Goal: Task Accomplishment & Management: Manage account settings

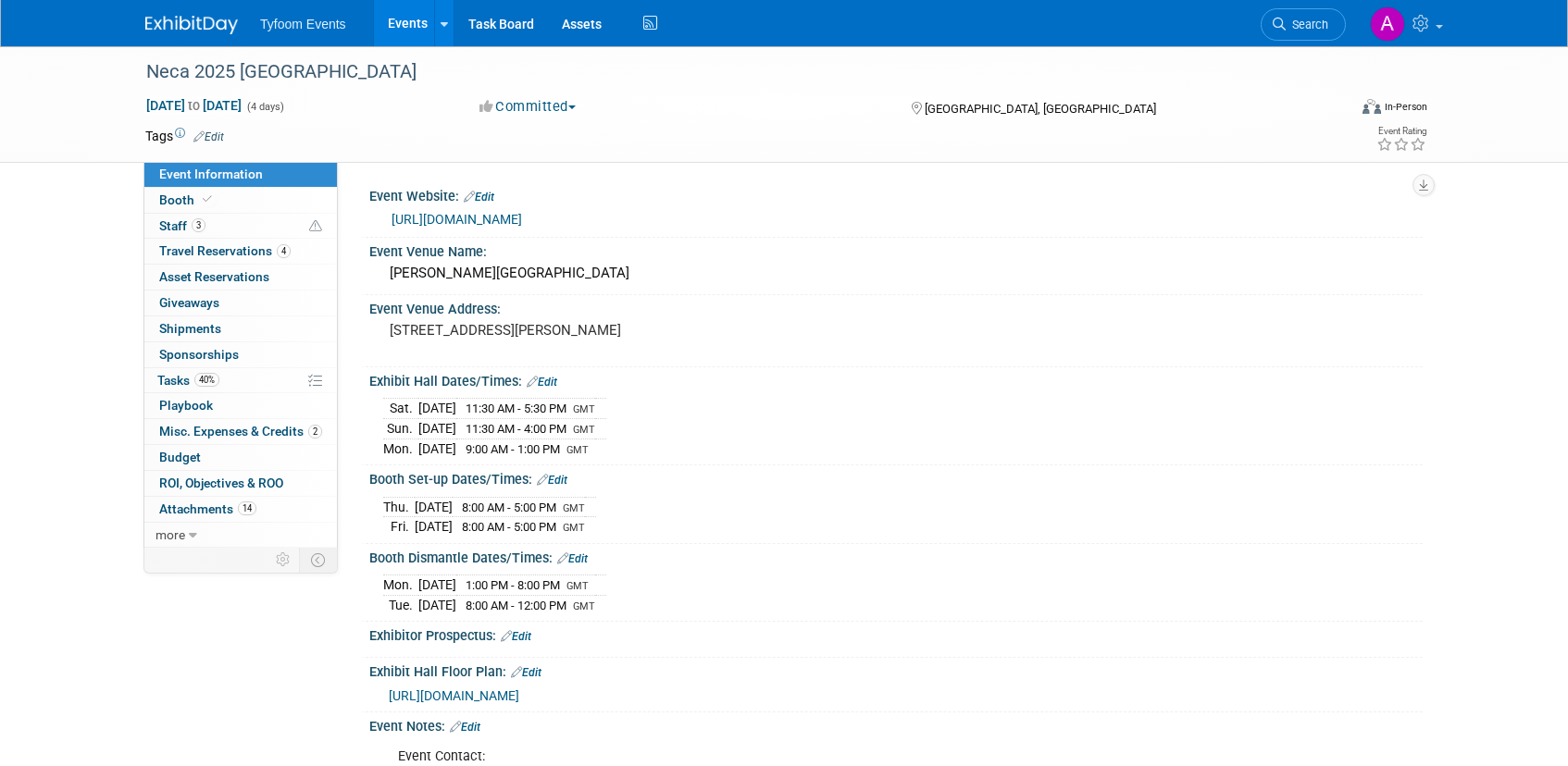
click at [401, 20] on link "Events" at bounding box center [408, 23] width 68 height 46
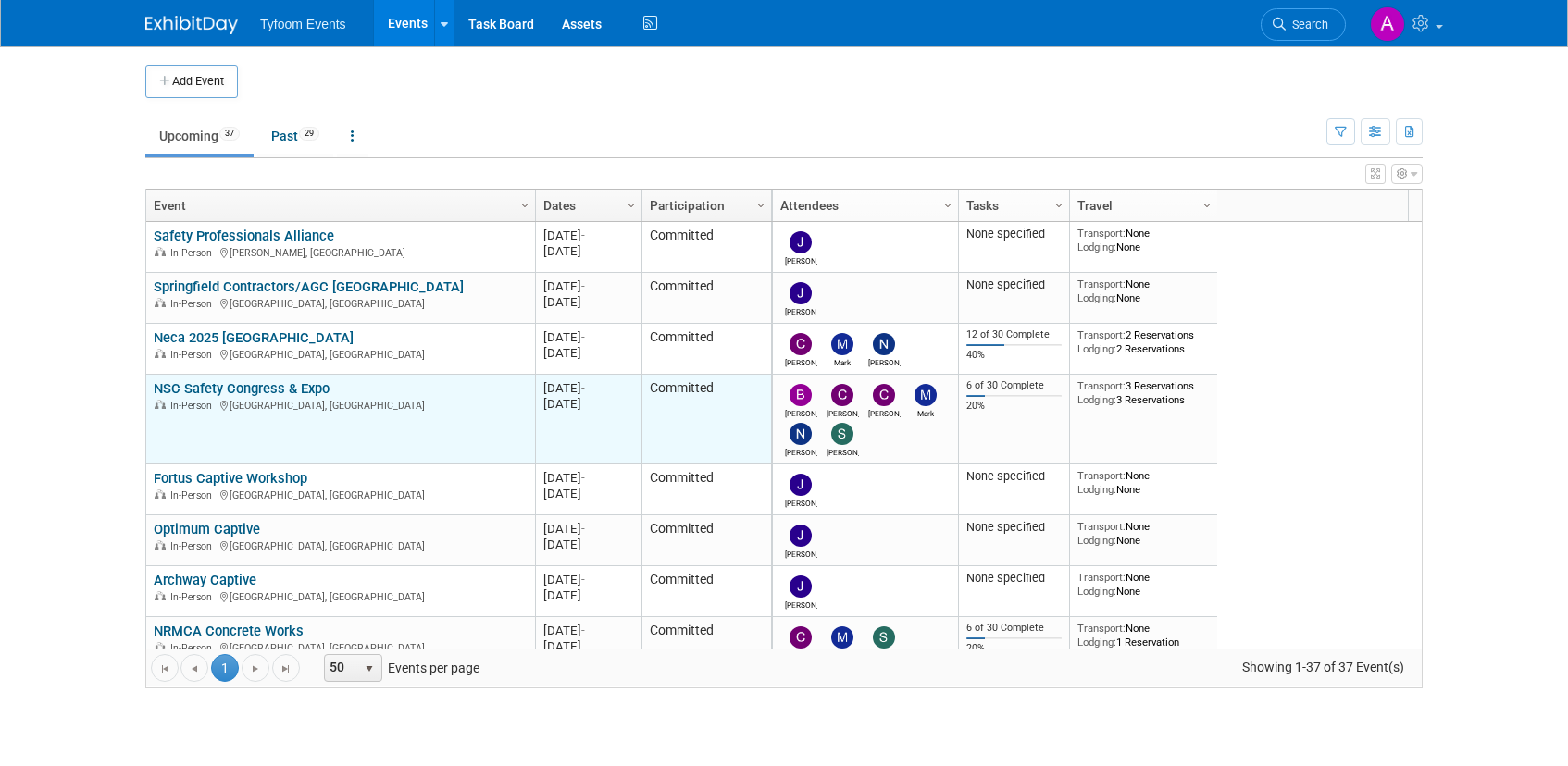
click at [268, 387] on link "NSC Safety Congress & Expo" at bounding box center [242, 388] width 176 height 16
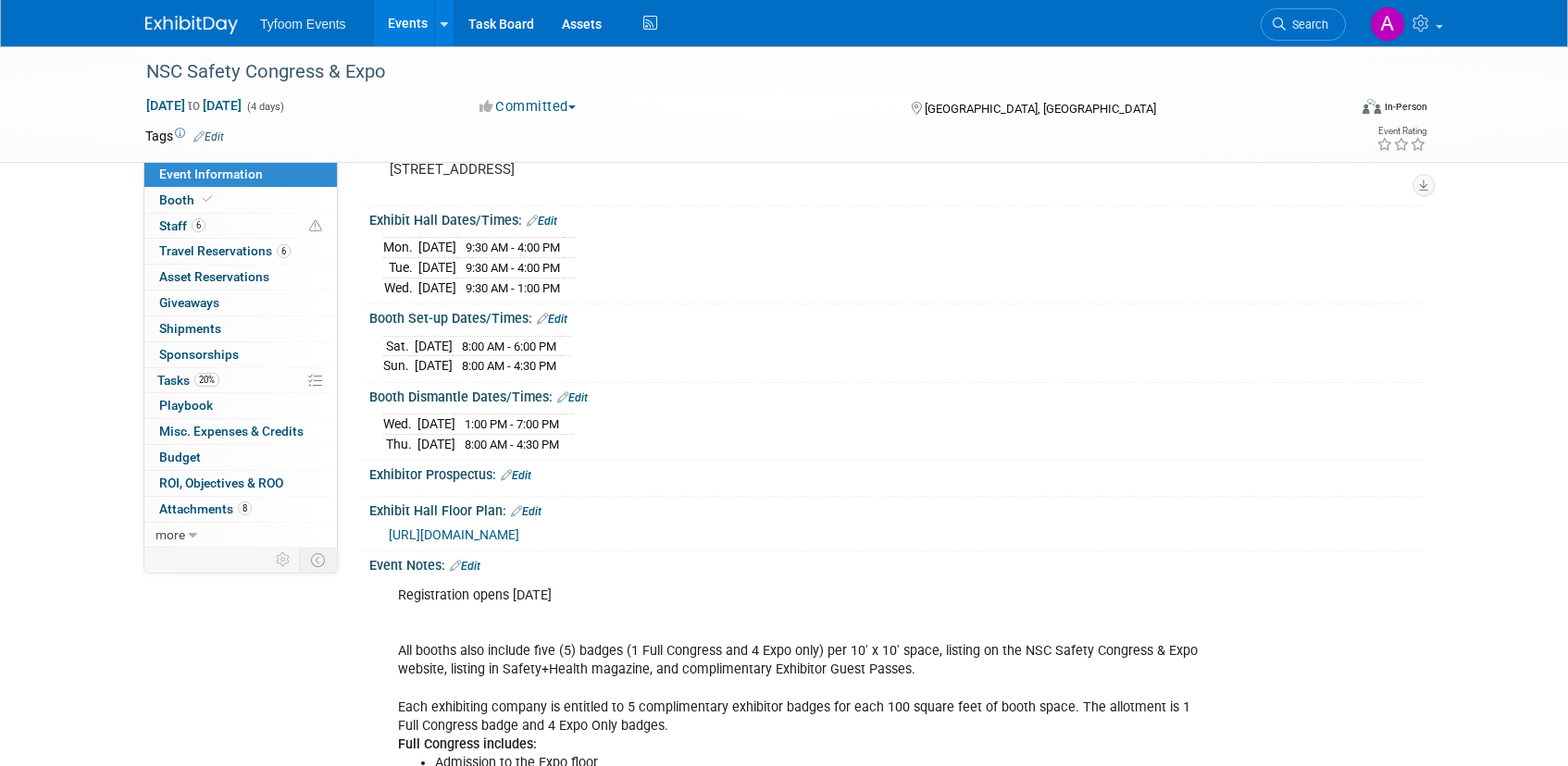
scroll to position [348, 0]
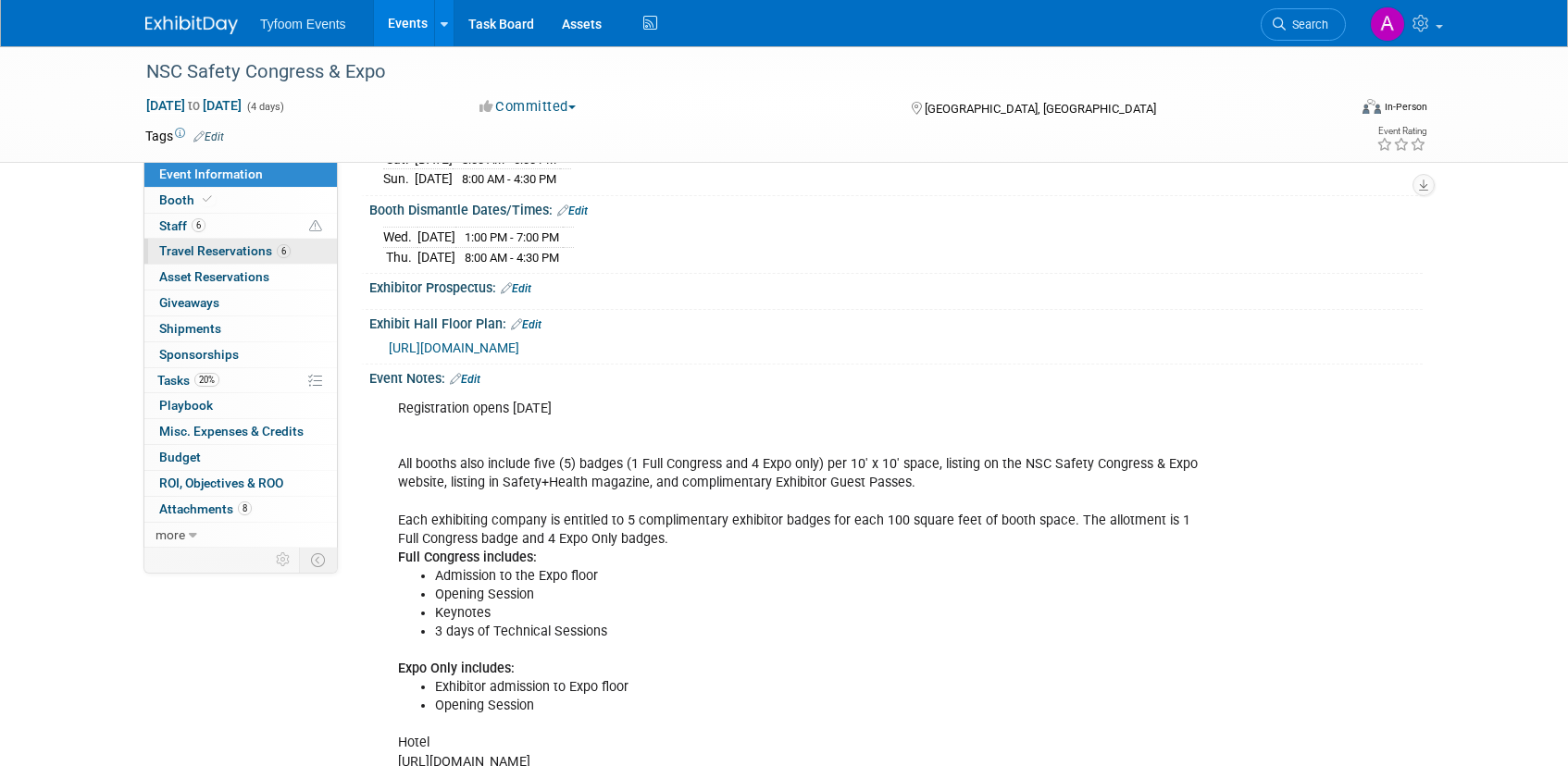
click at [238, 239] on link "6 Travel Reservations 6" at bounding box center [240, 252] width 193 height 25
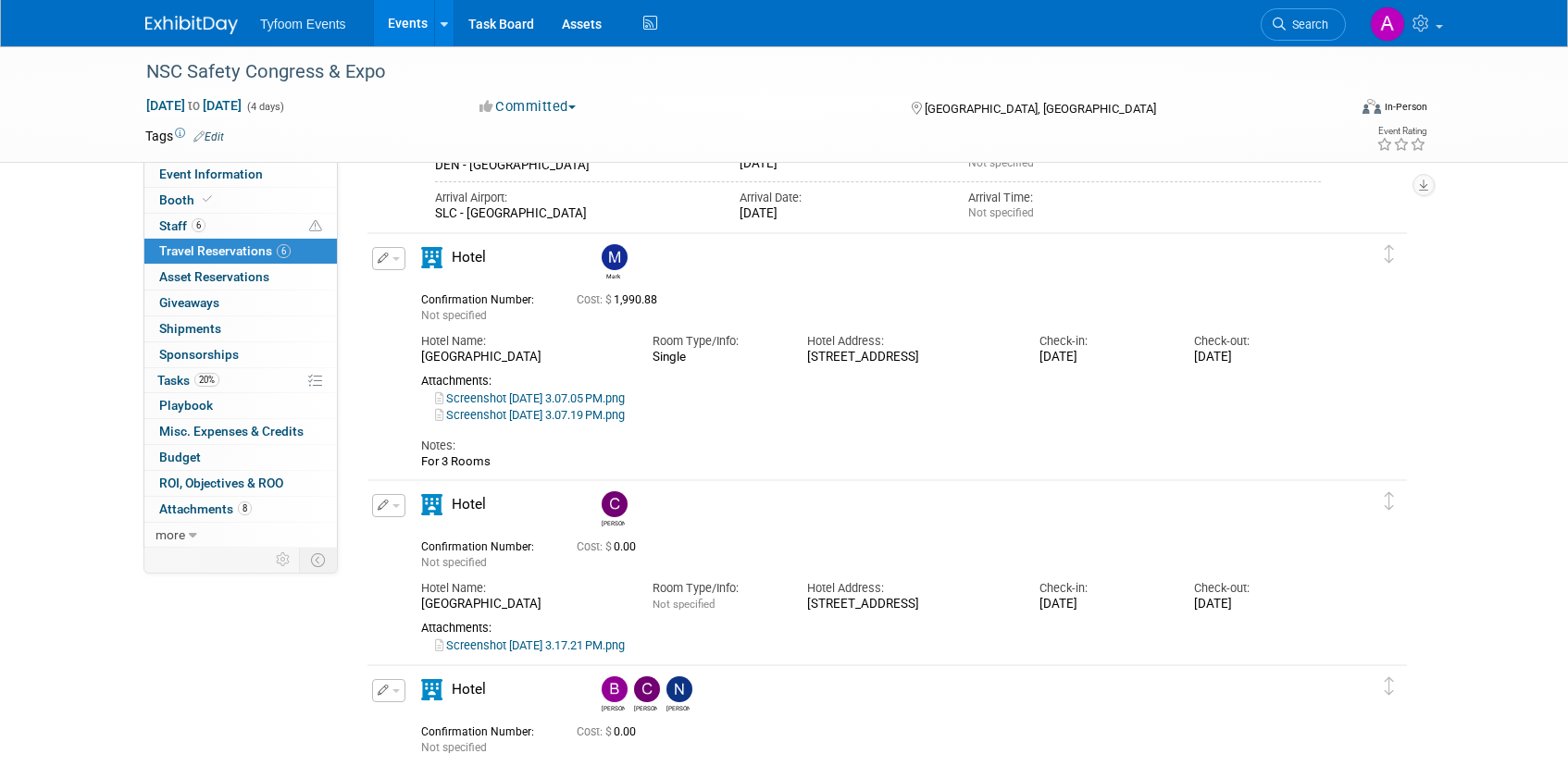
scroll to position [1242, 0]
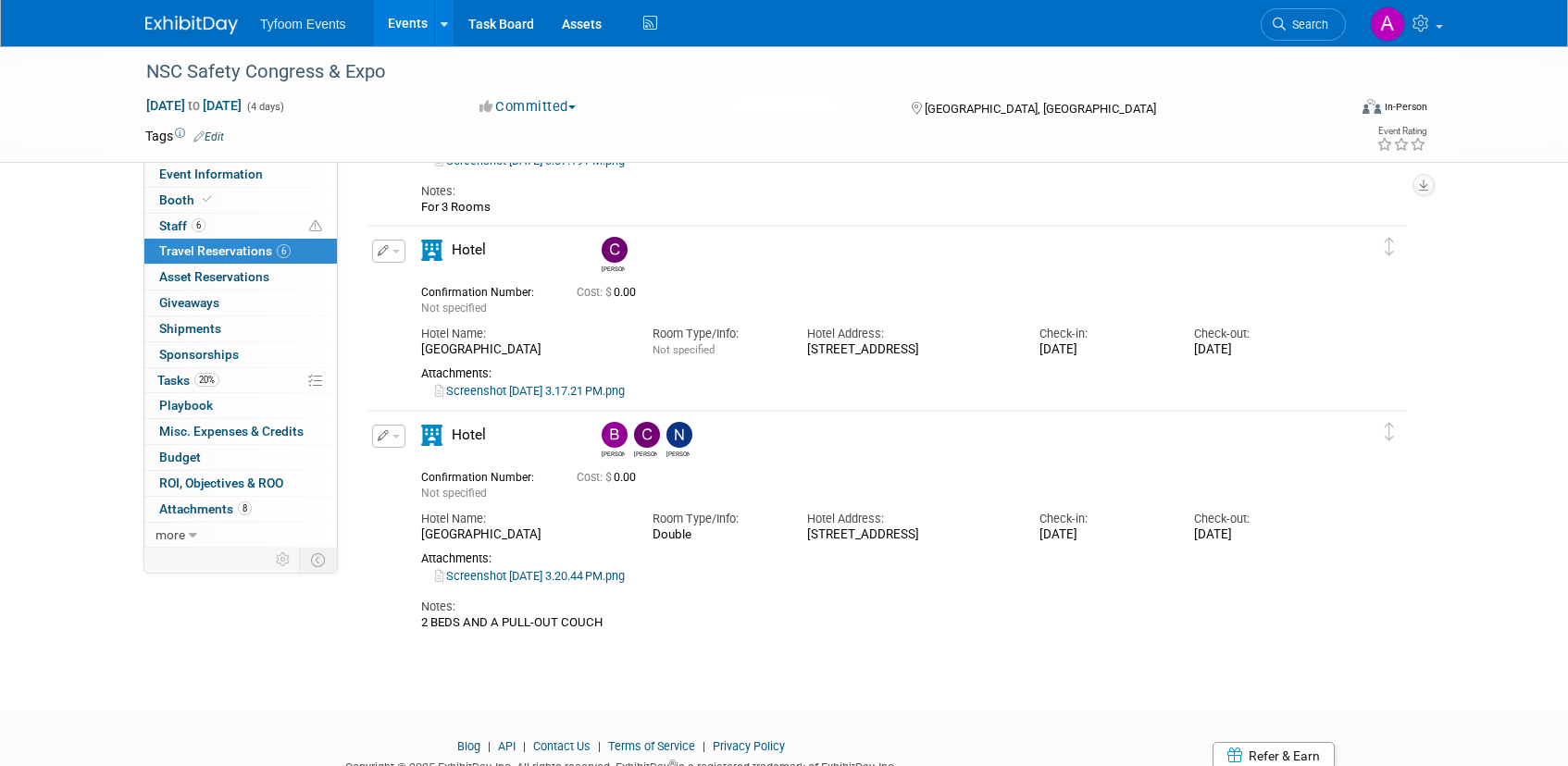
click at [385, 245] on icon "button" at bounding box center [384, 250] width 12 height 11
click at [439, 279] on button "Edit Reservation" at bounding box center [450, 284] width 156 height 27
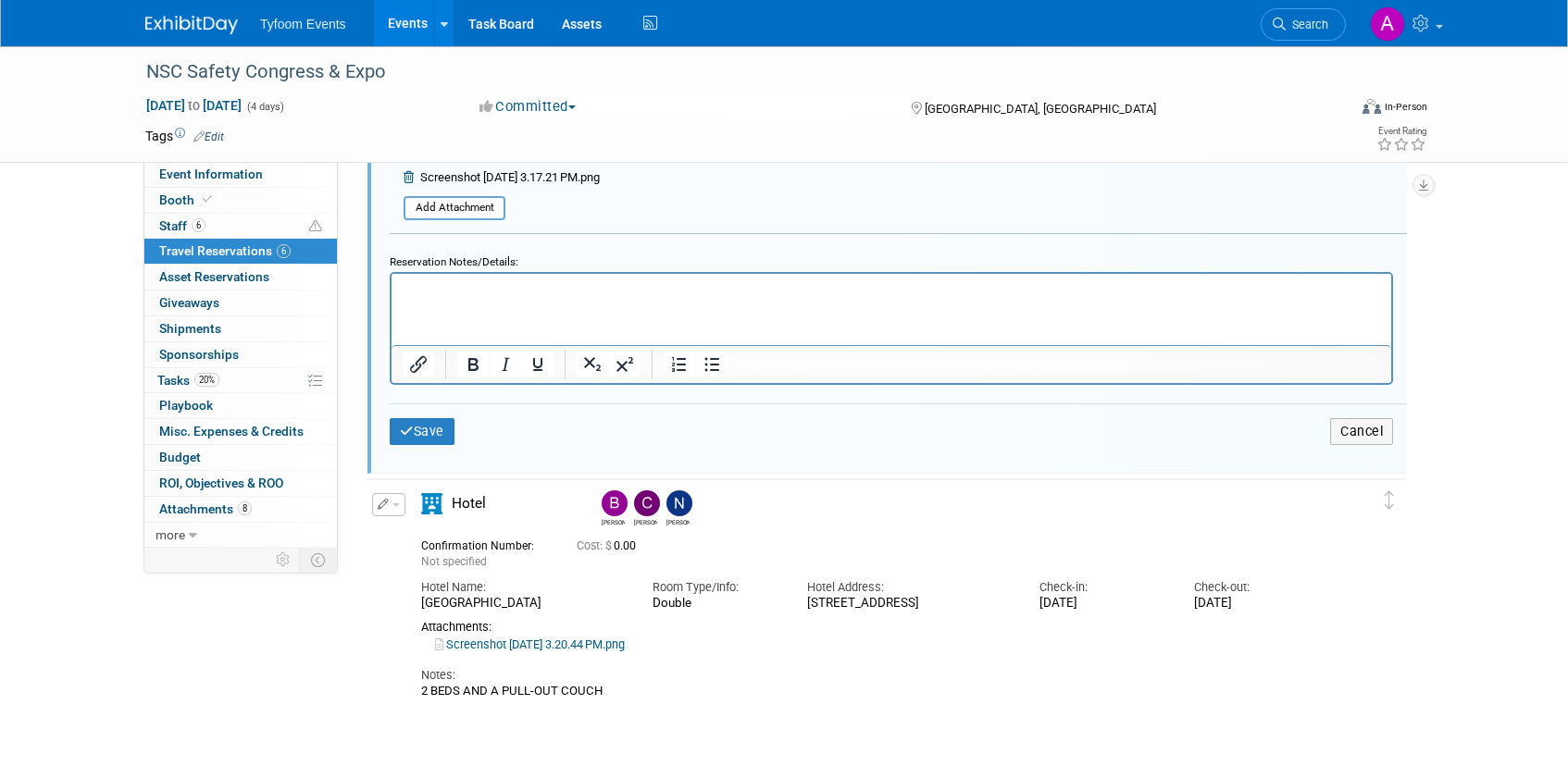
scroll to position [1834, 0]
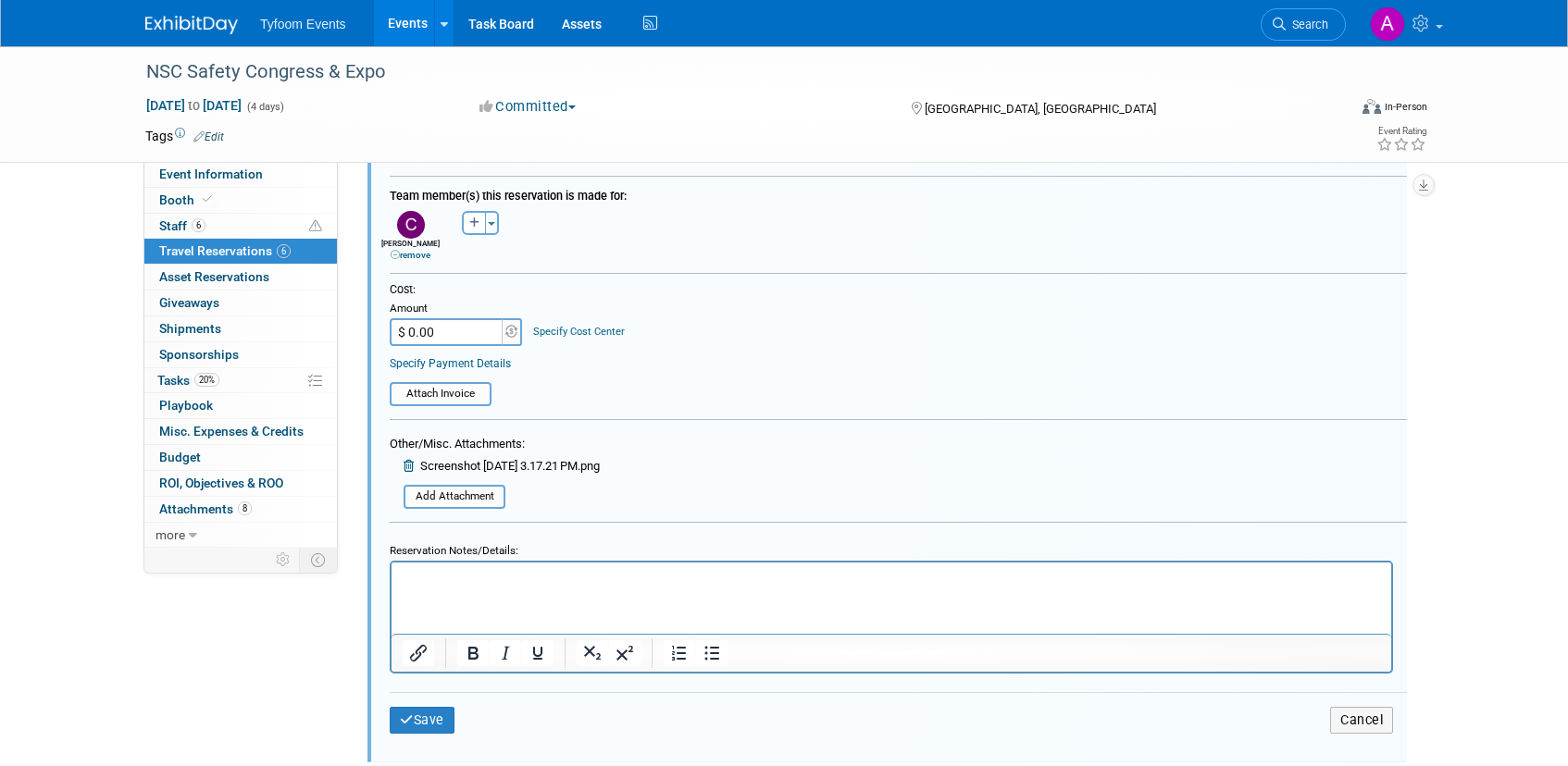
click at [404, 467] on icon at bounding box center [411, 466] width 14 height 12
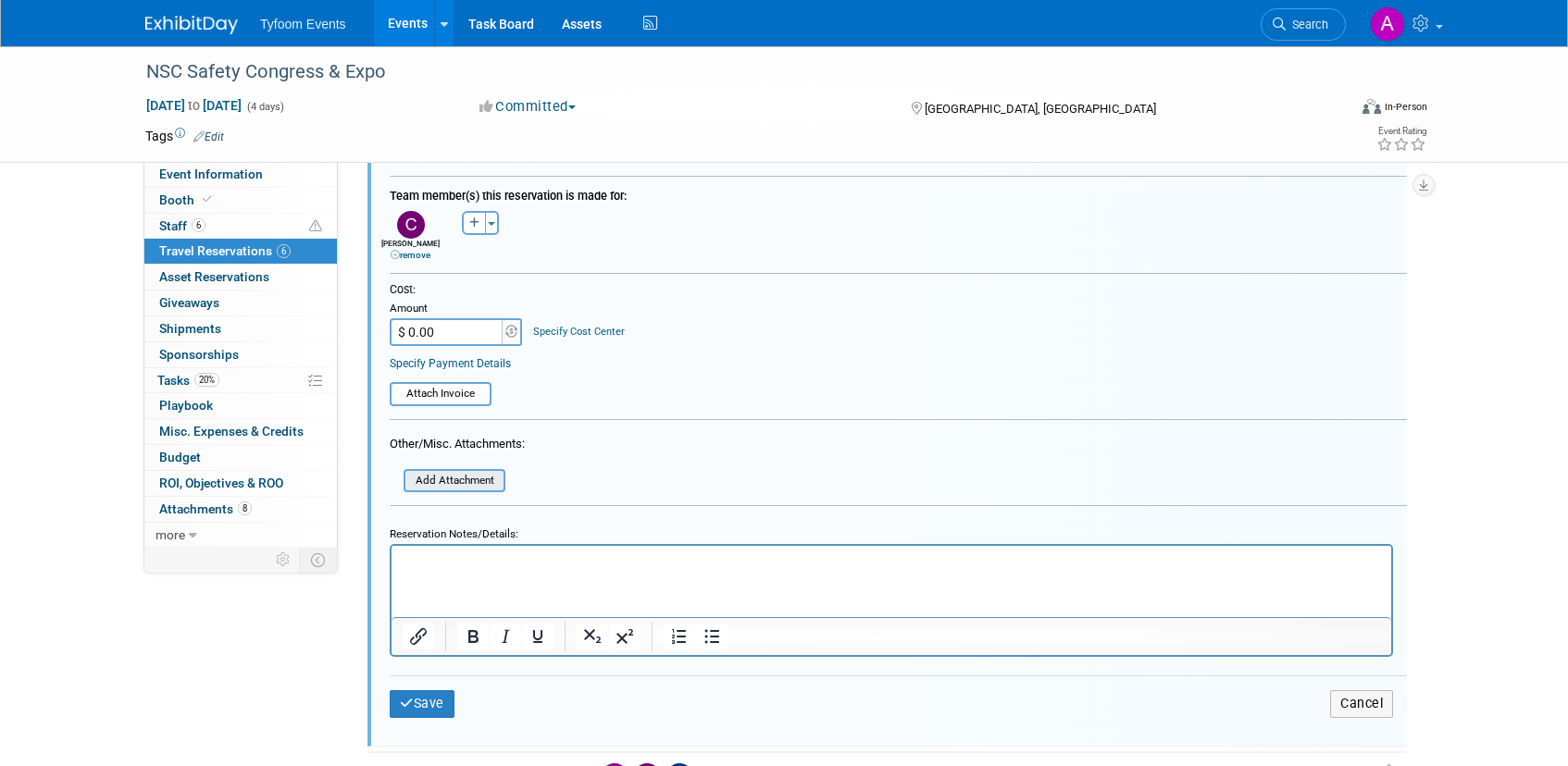
click at [448, 483] on input "file" at bounding box center [392, 480] width 220 height 20
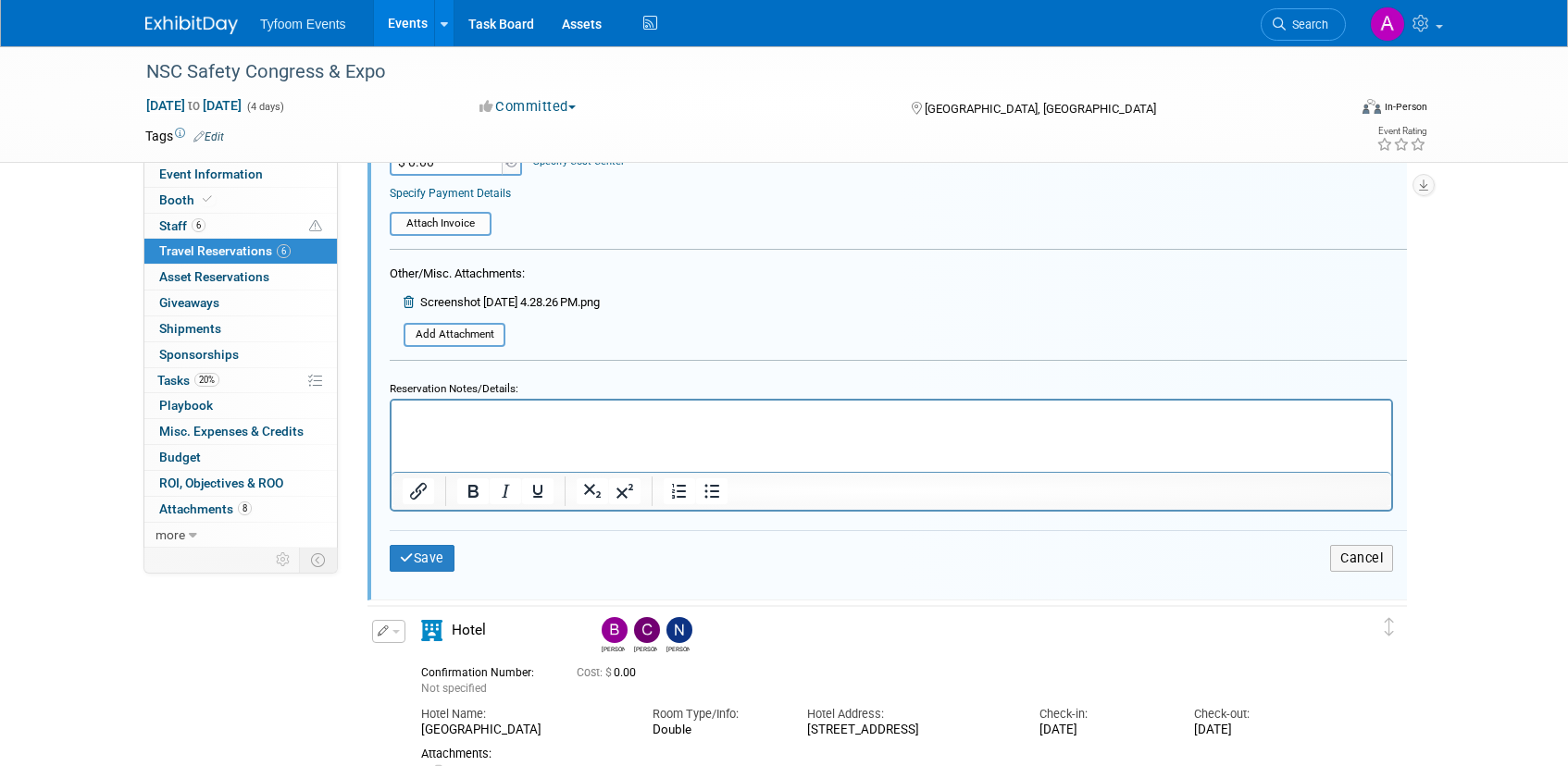
scroll to position [2193, 0]
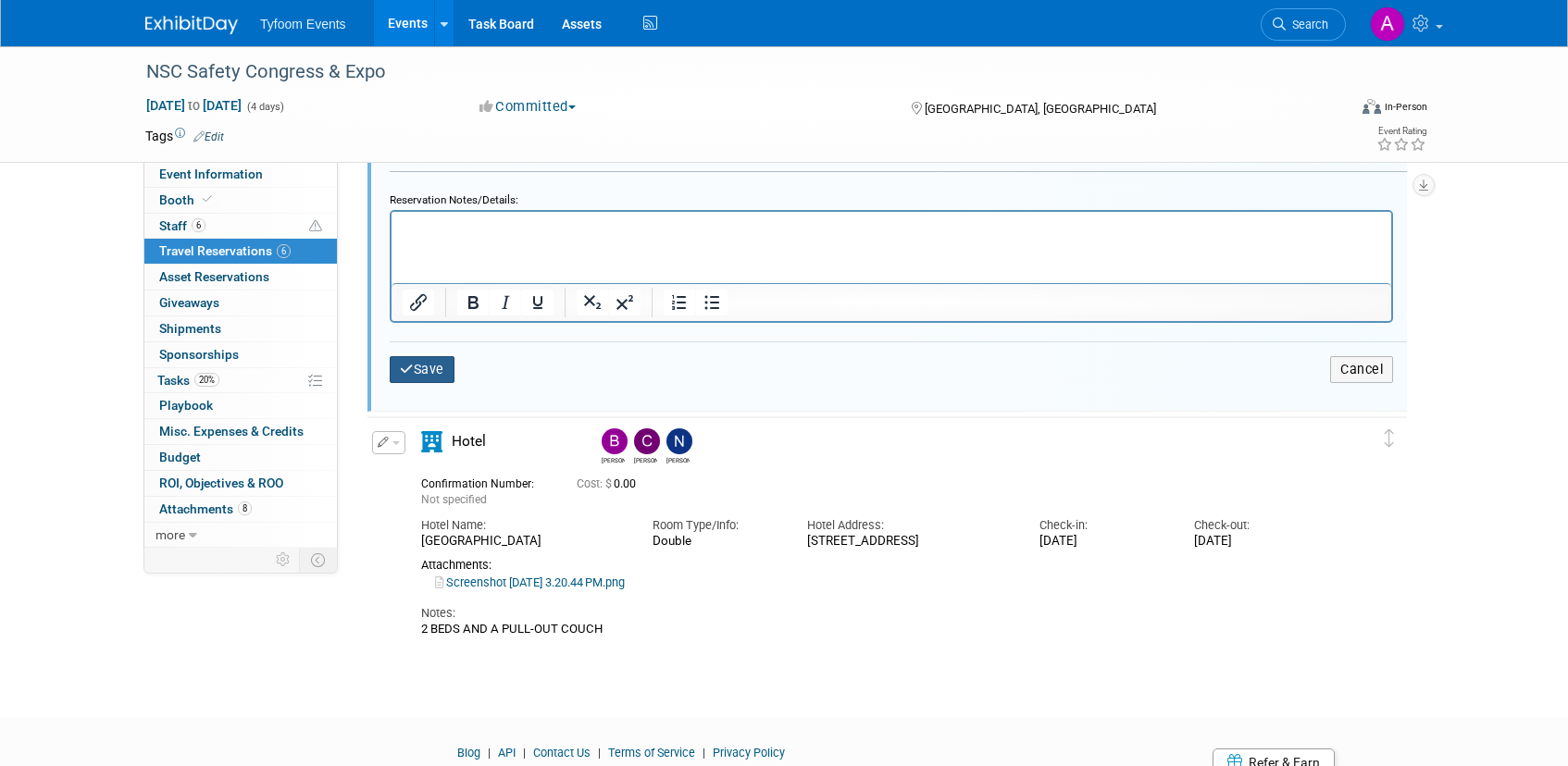
click at [415, 377] on button "Save" at bounding box center [421, 370] width 65 height 27
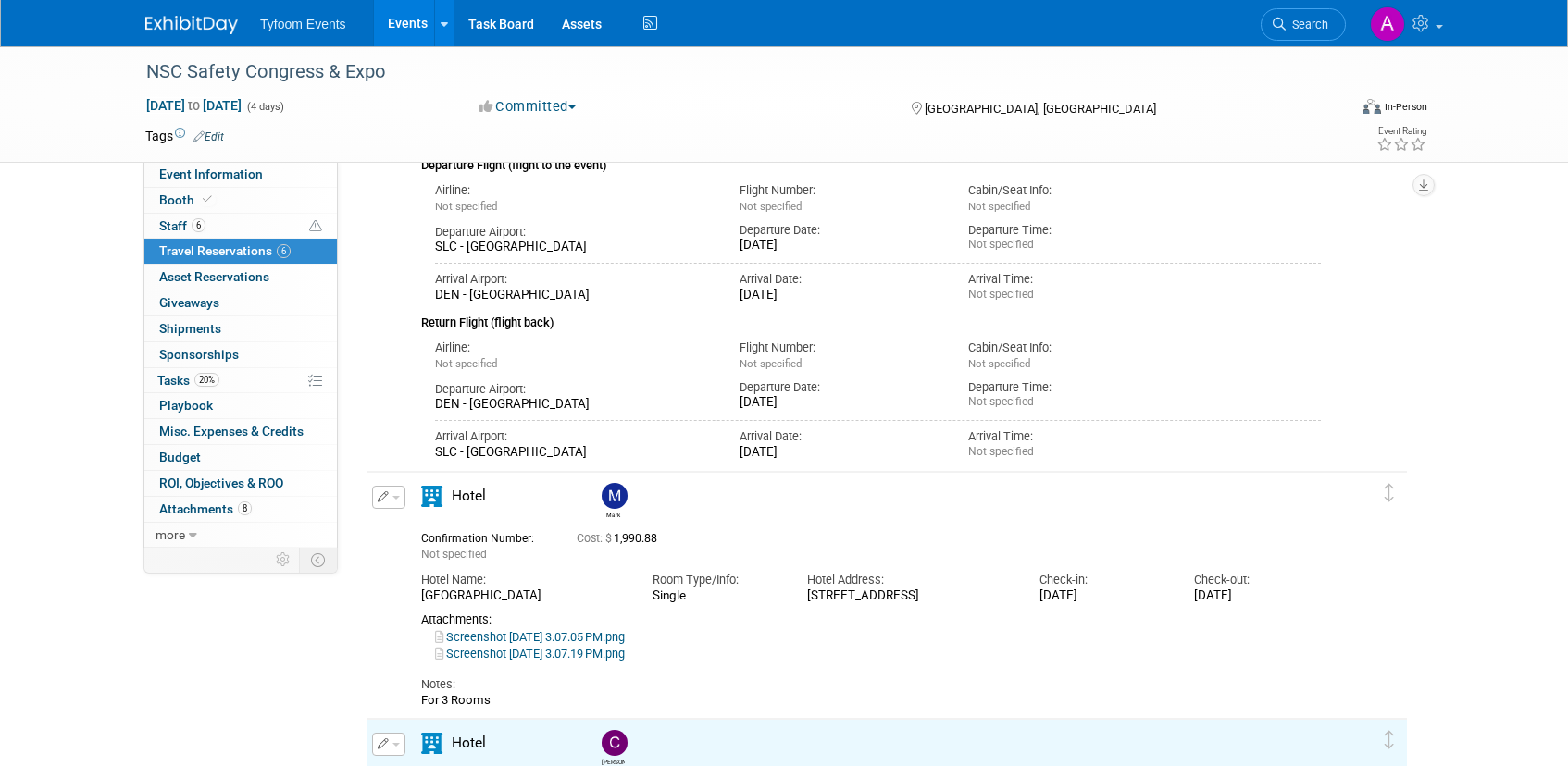
scroll to position [647, 0]
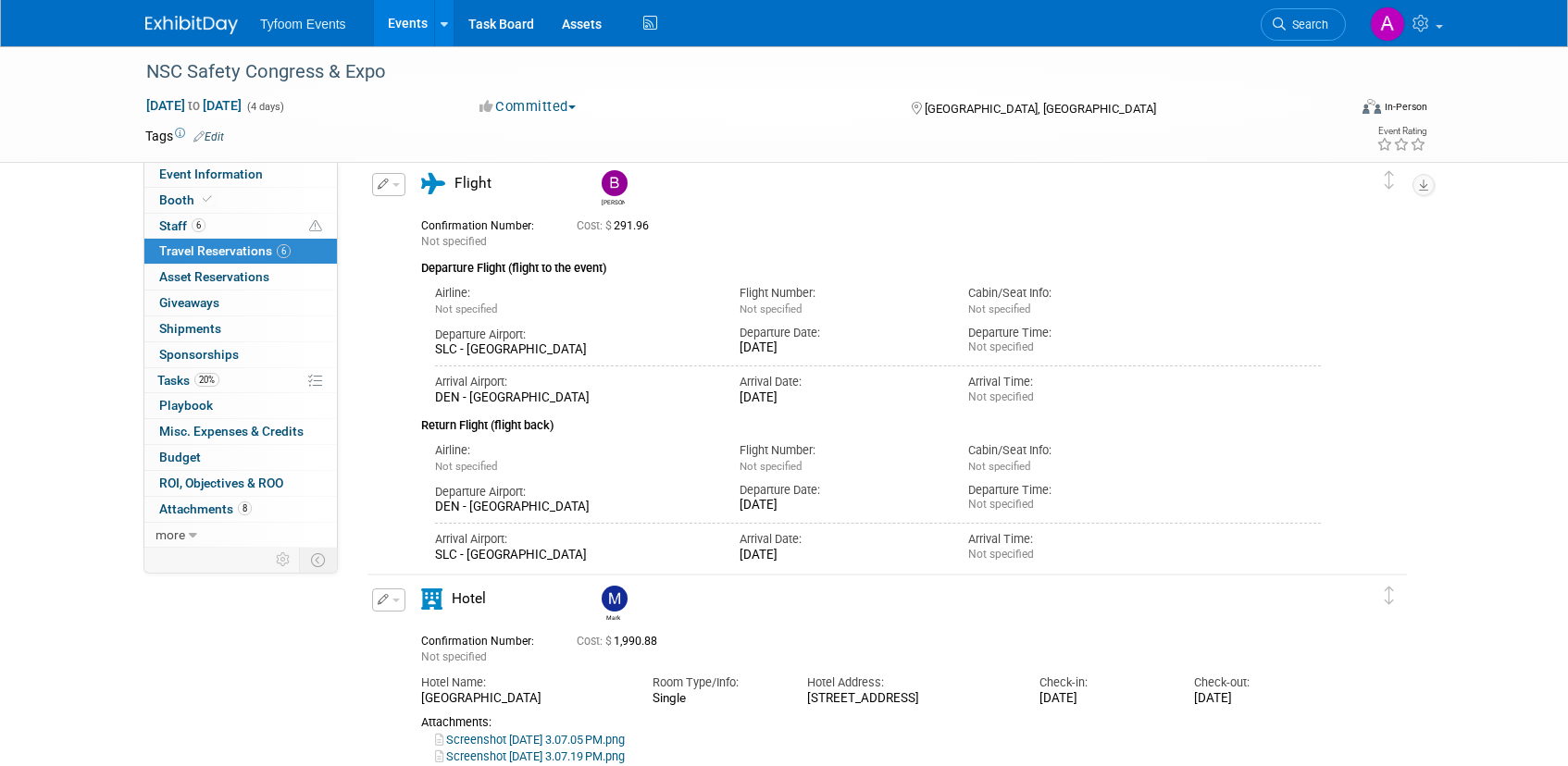
click at [407, 37] on link "Events" at bounding box center [408, 23] width 68 height 46
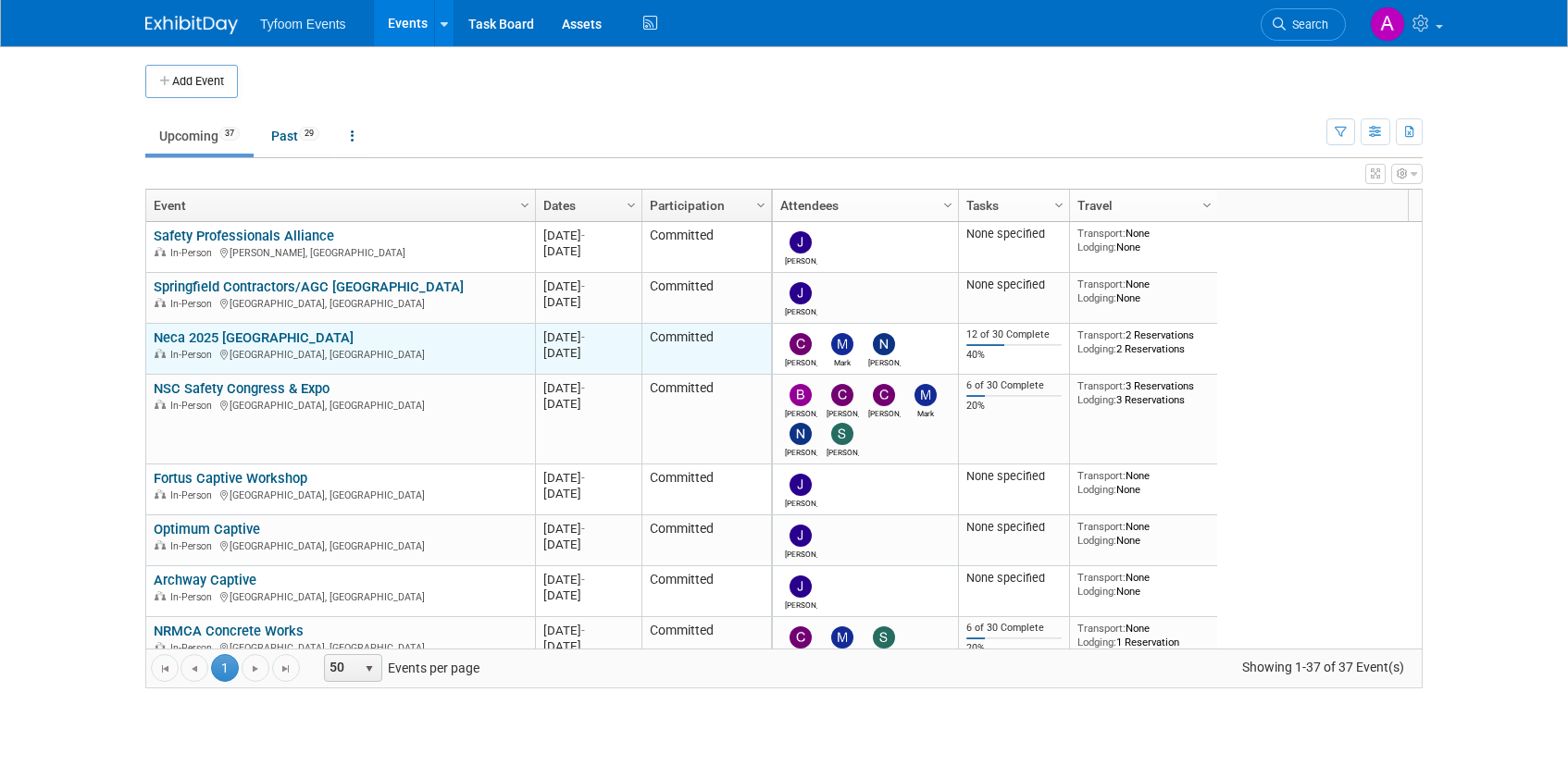
click at [227, 338] on link "Neca 2025 [GEOGRAPHIC_DATA]" at bounding box center [254, 337] width 200 height 16
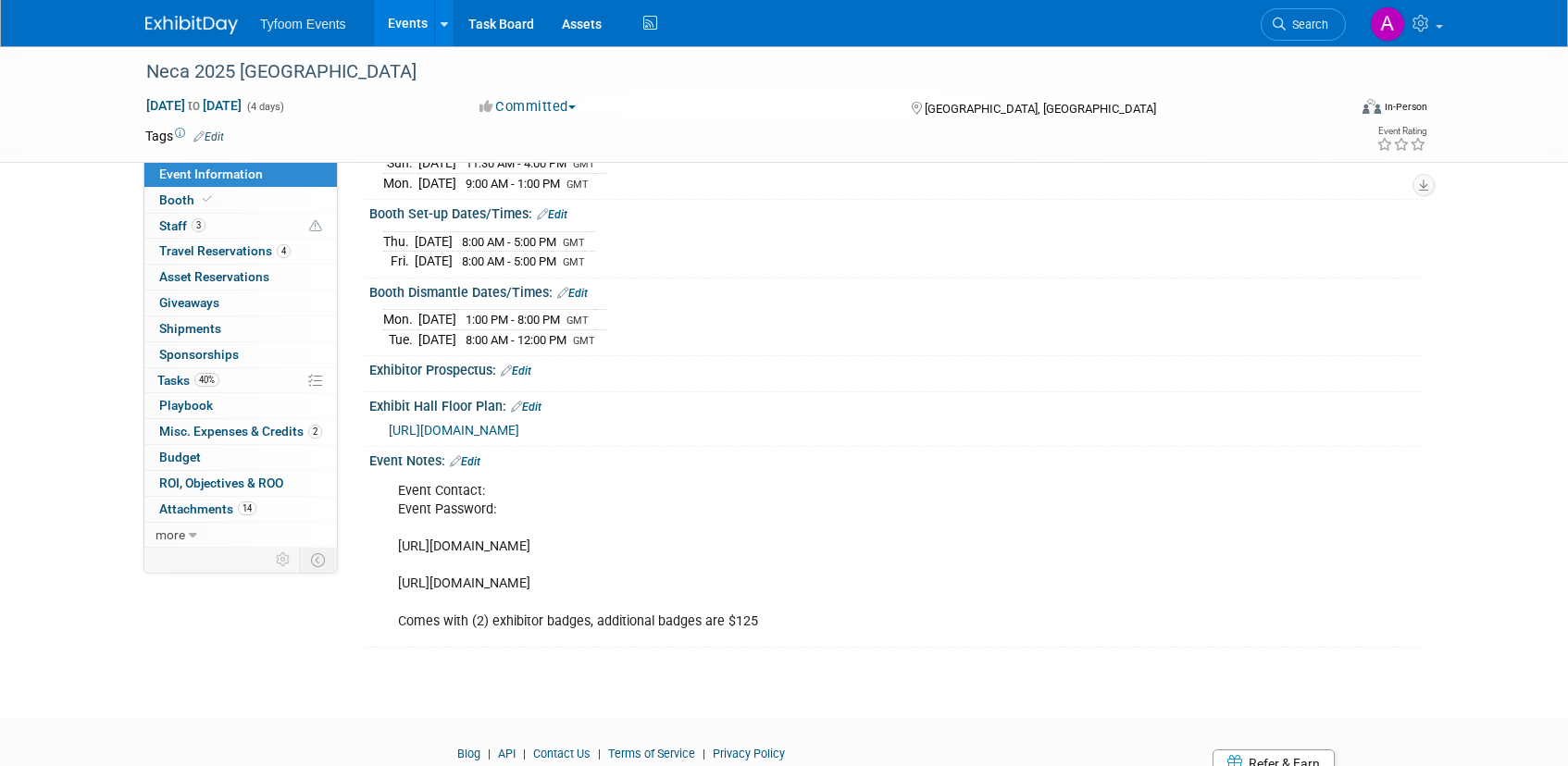
scroll to position [260, 0]
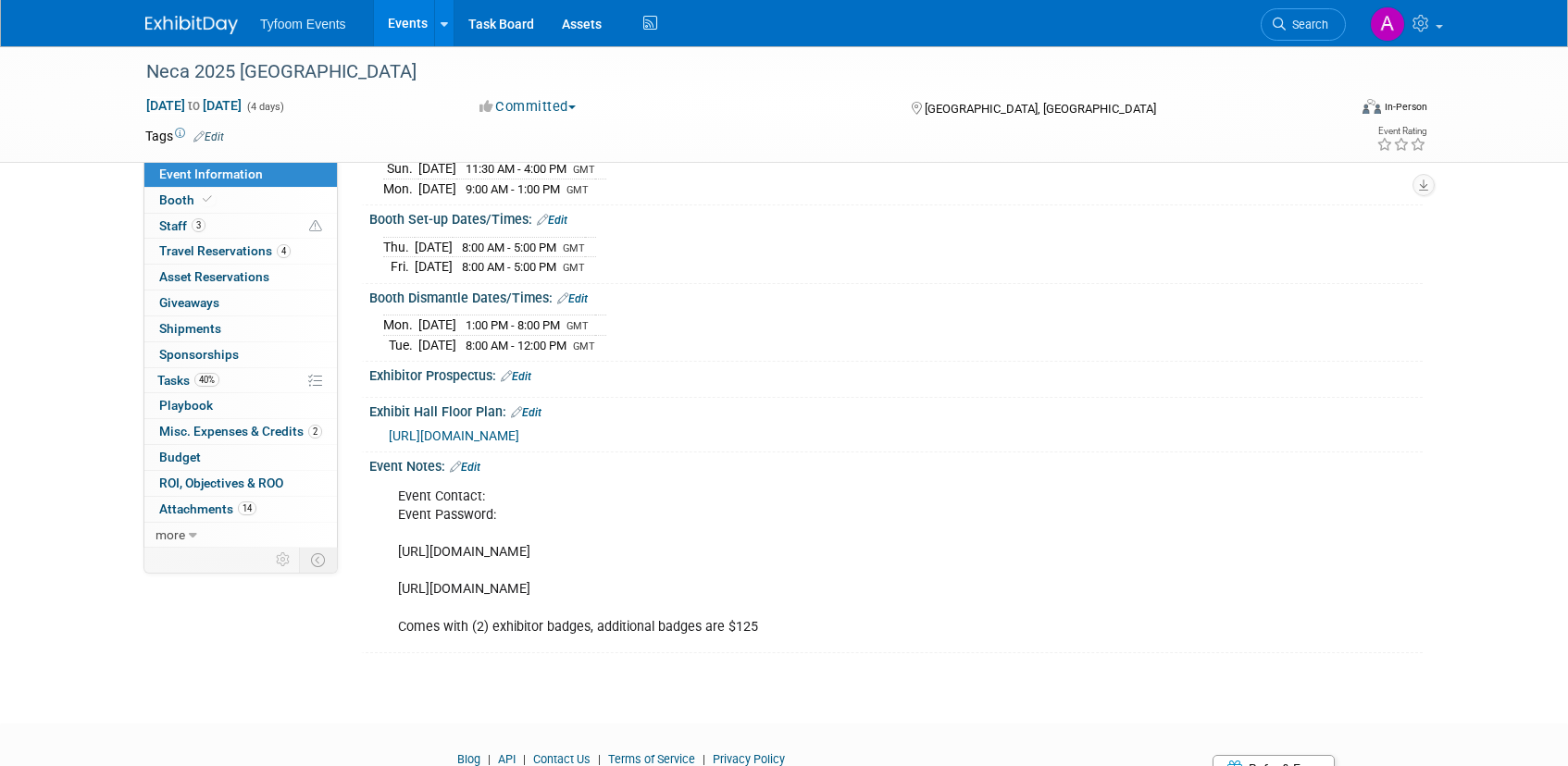
click at [519, 437] on span "https://www.necashow.org/NECA2025/public/eventmap.aspx?shmode=E&ID=7084&sortMen…" at bounding box center [453, 435] width 131 height 15
click at [218, 249] on span "Travel Reservations 4" at bounding box center [225, 250] width 132 height 15
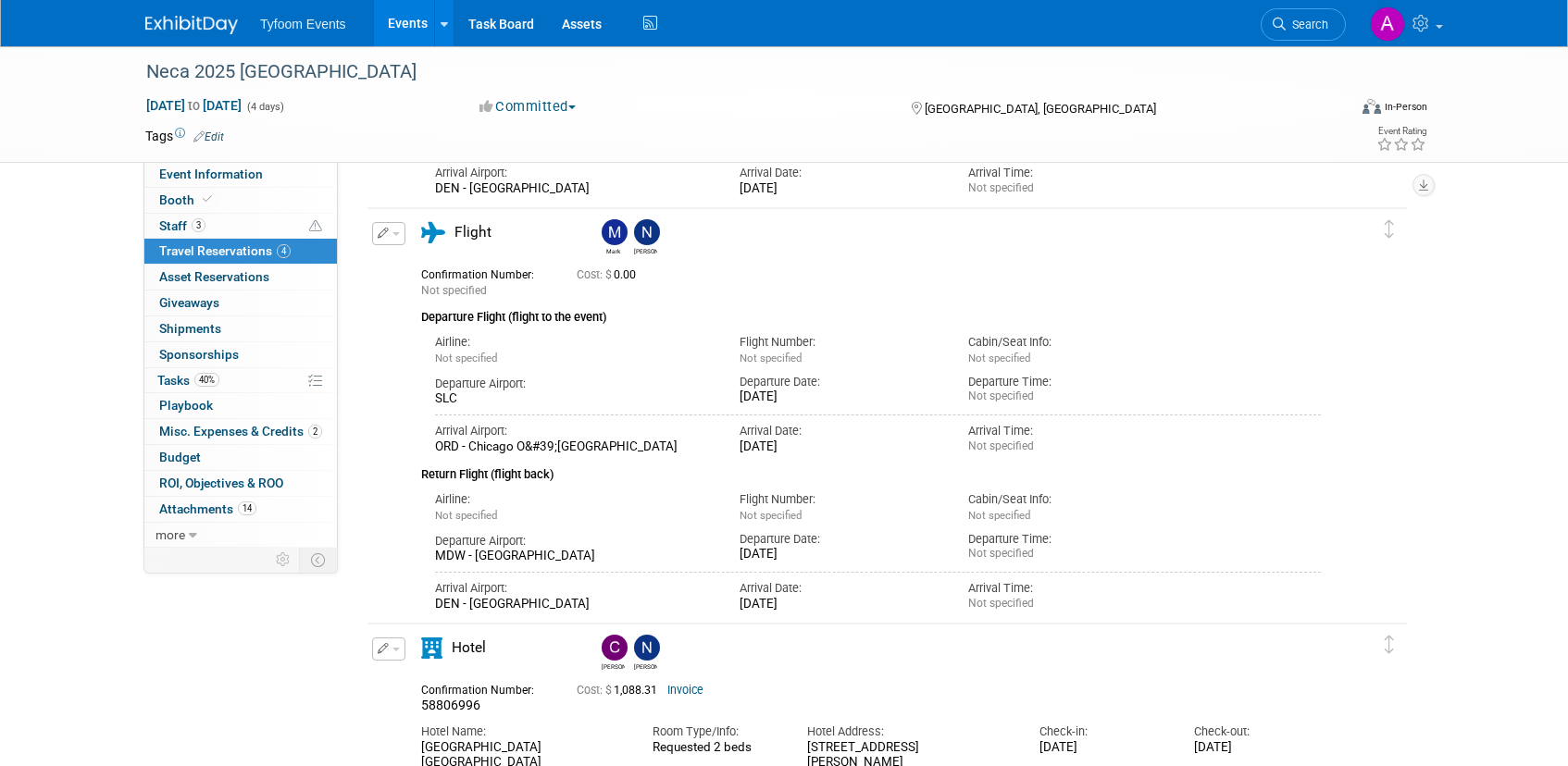
scroll to position [807, 0]
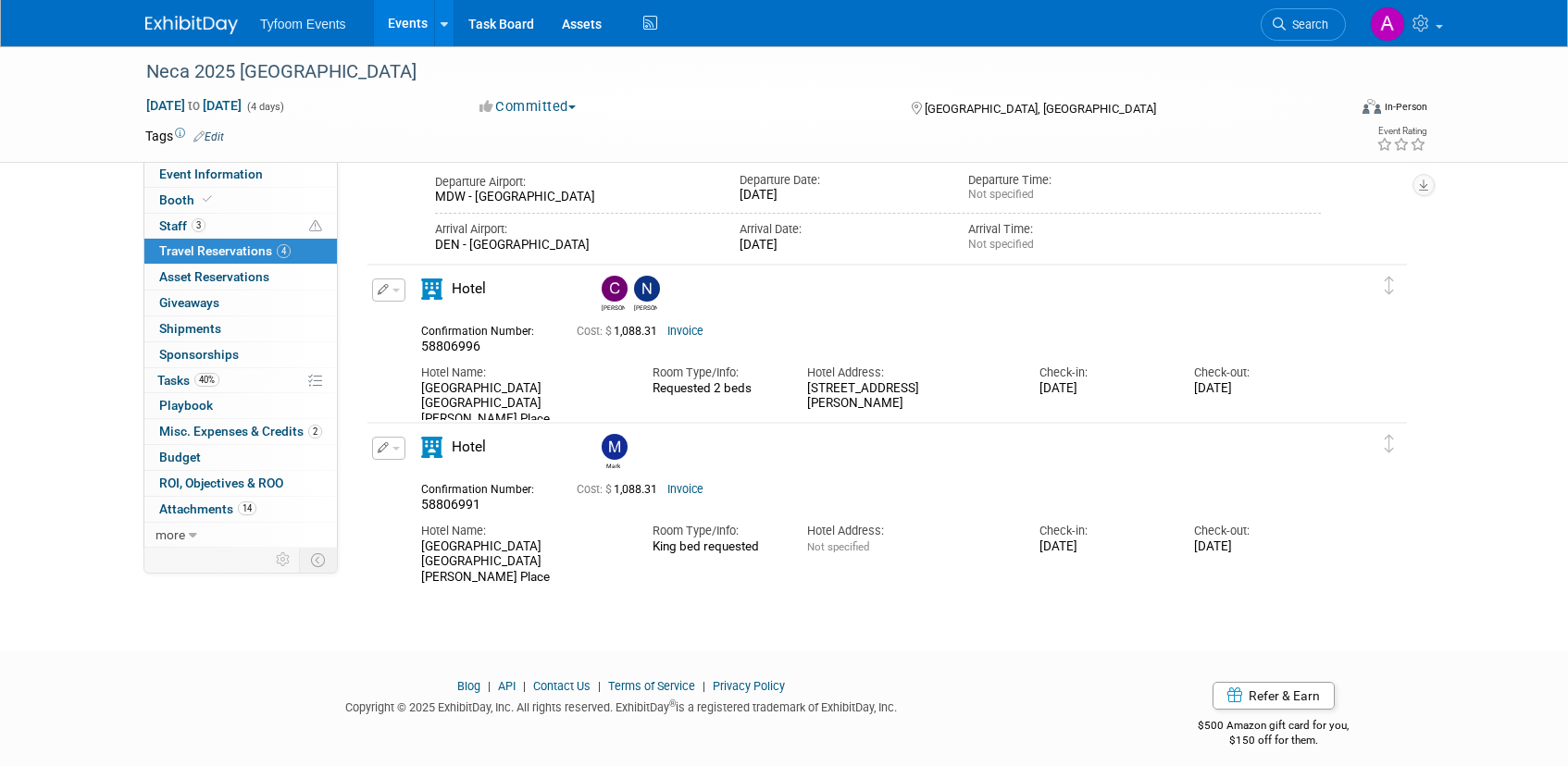
click at [700, 330] on link "Invoice" at bounding box center [685, 330] width 36 height 13
click at [191, 169] on span "Event Information" at bounding box center [210, 173] width 104 height 15
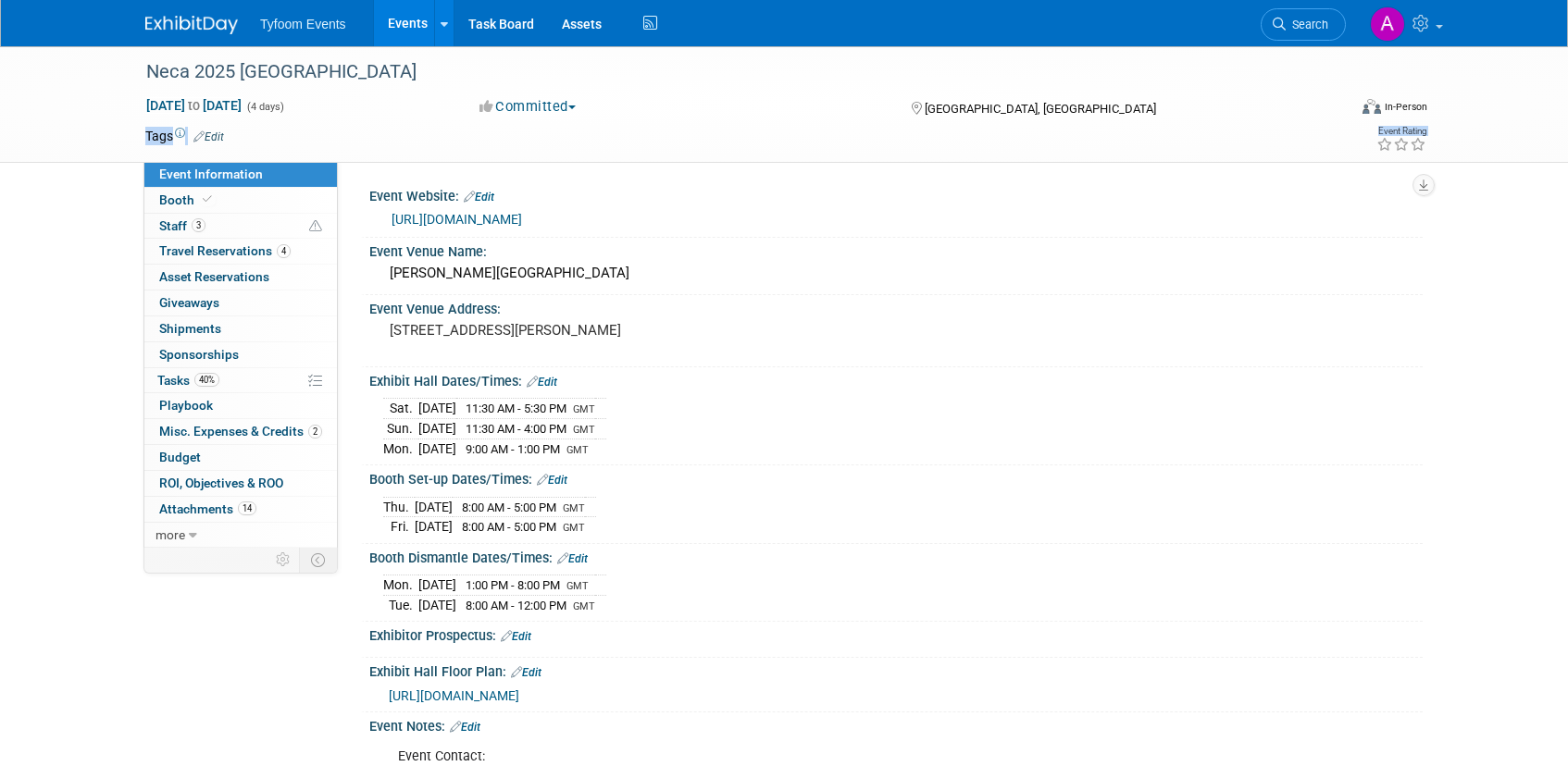
click at [548, 382] on link "Edit" at bounding box center [542, 382] width 31 height 13
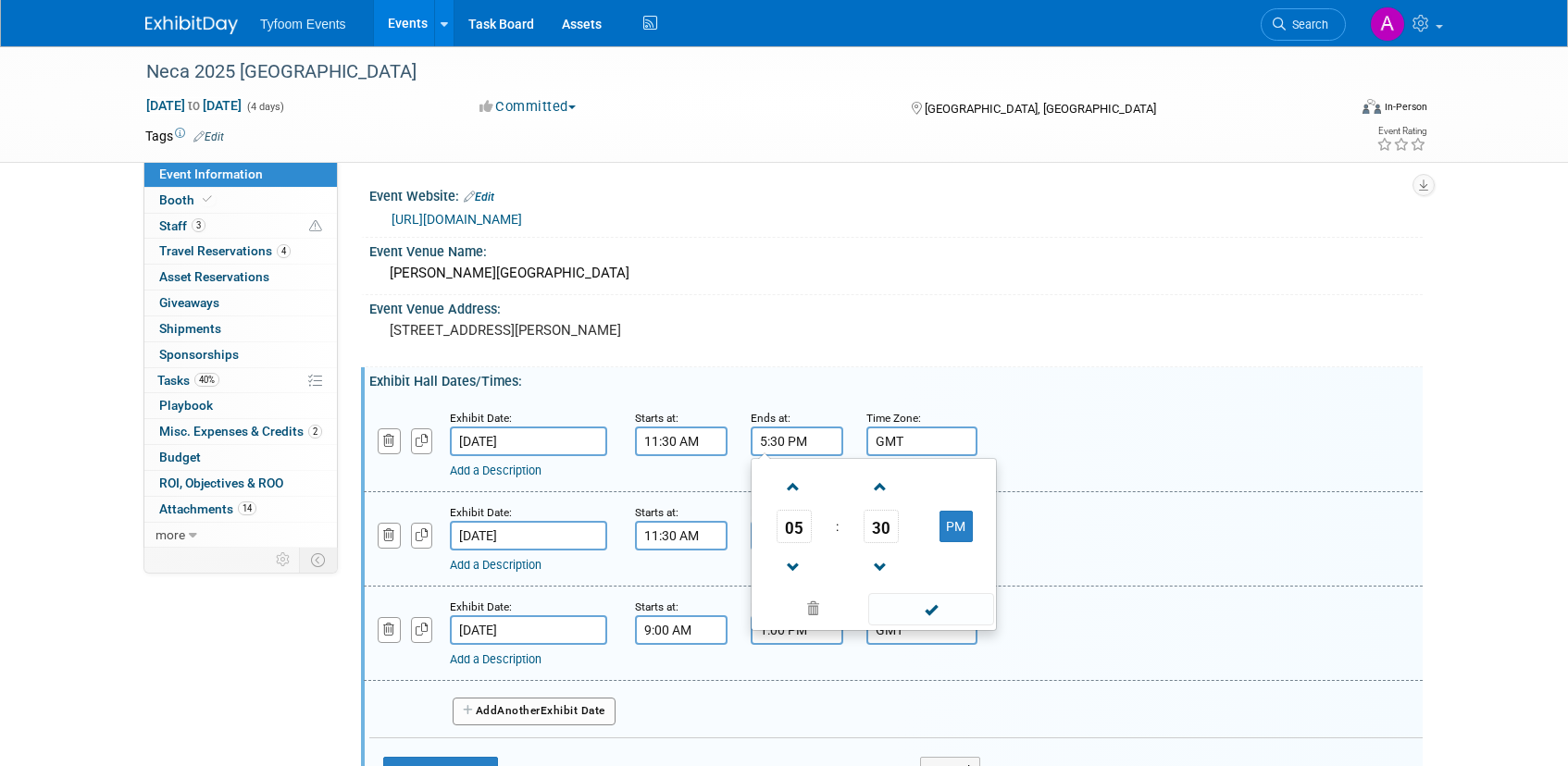
click at [774, 441] on input "5:30 PM" at bounding box center [797, 442] width 93 height 30
click at [876, 532] on span "30" at bounding box center [881, 527] width 35 height 33
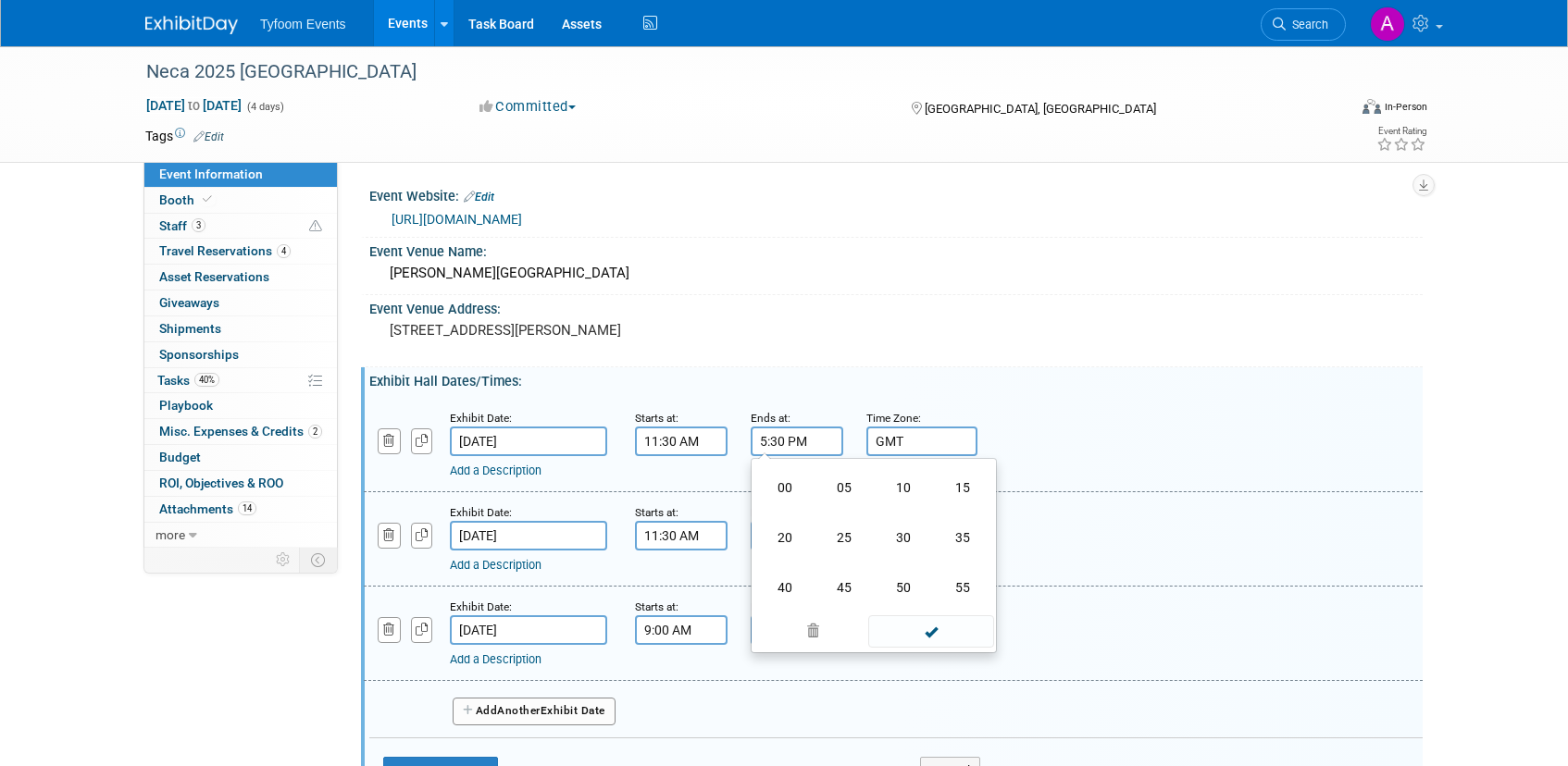
drag, startPoint x: 783, startPoint y: 483, endPoint x: 892, endPoint y: 509, distance: 112.1
click at [783, 484] on td "00" at bounding box center [784, 488] width 59 height 50
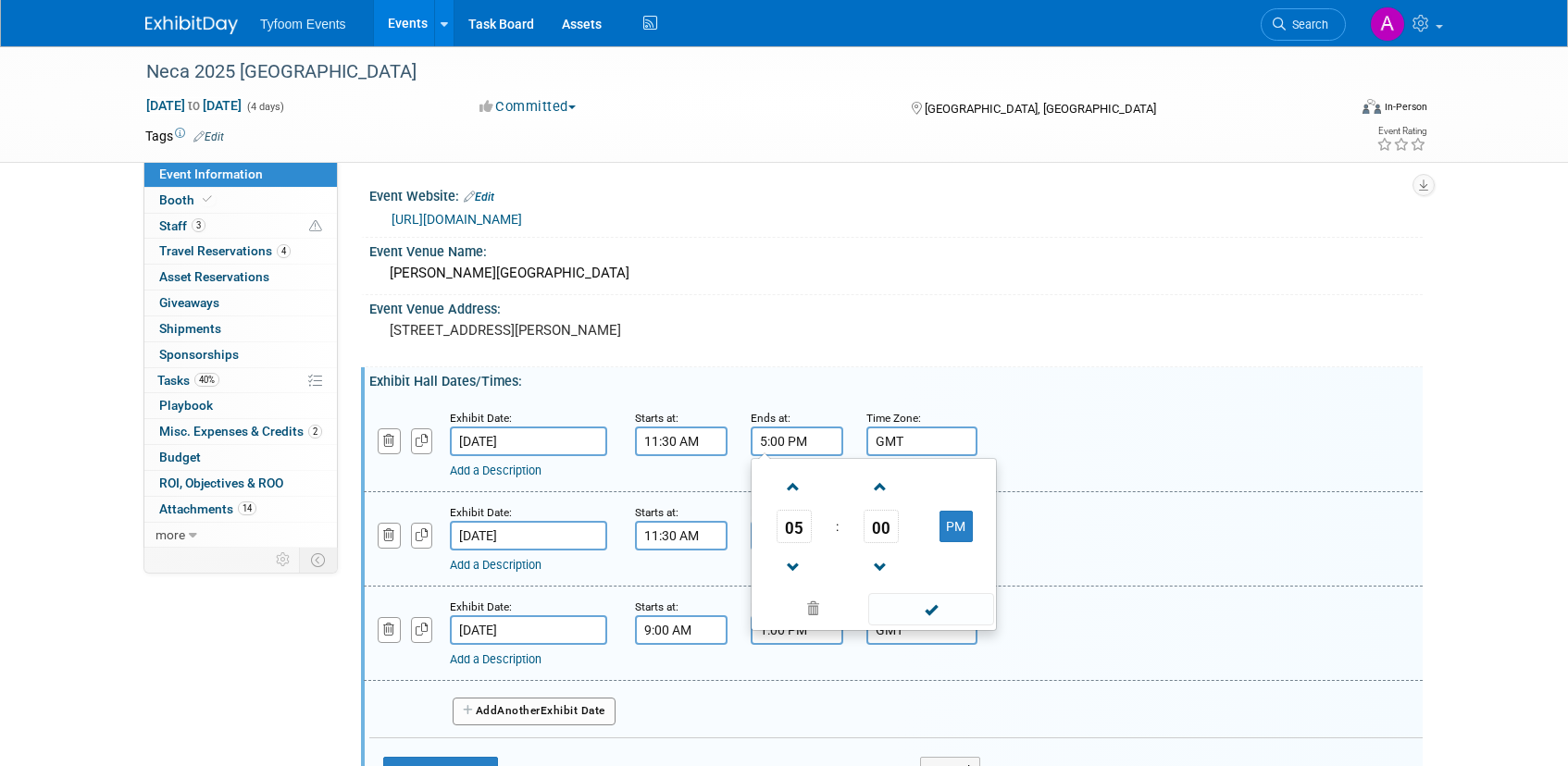
drag, startPoint x: 959, startPoint y: 526, endPoint x: 973, endPoint y: 533, distance: 15.7
click at [959, 527] on button "PM" at bounding box center [956, 526] width 33 height 31
click at [958, 525] on button "AM" at bounding box center [956, 526] width 33 height 31
type input "5:00 PM"
click at [930, 610] on span at bounding box center [930, 609] width 125 height 32
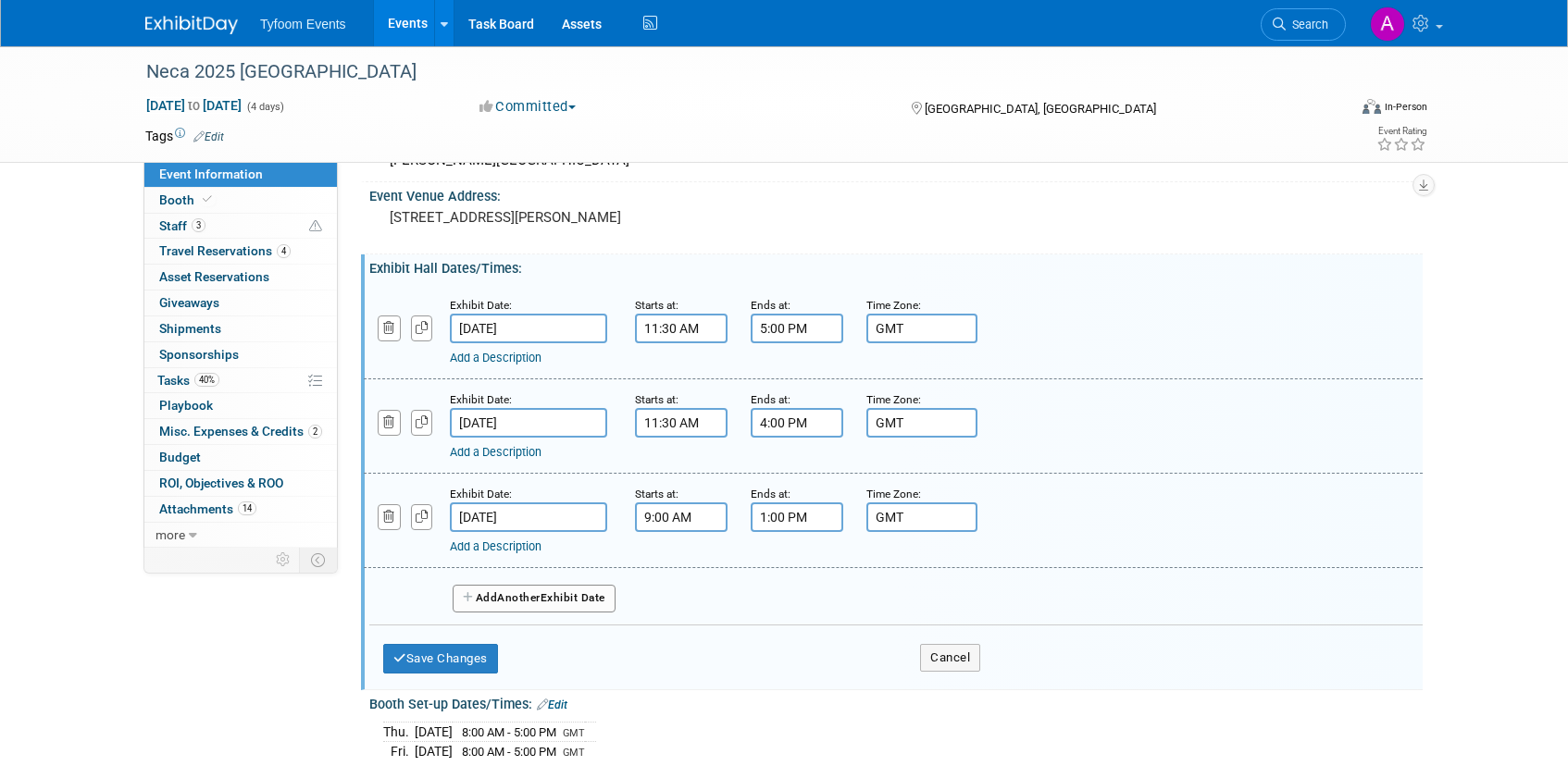
scroll to position [135, 0]
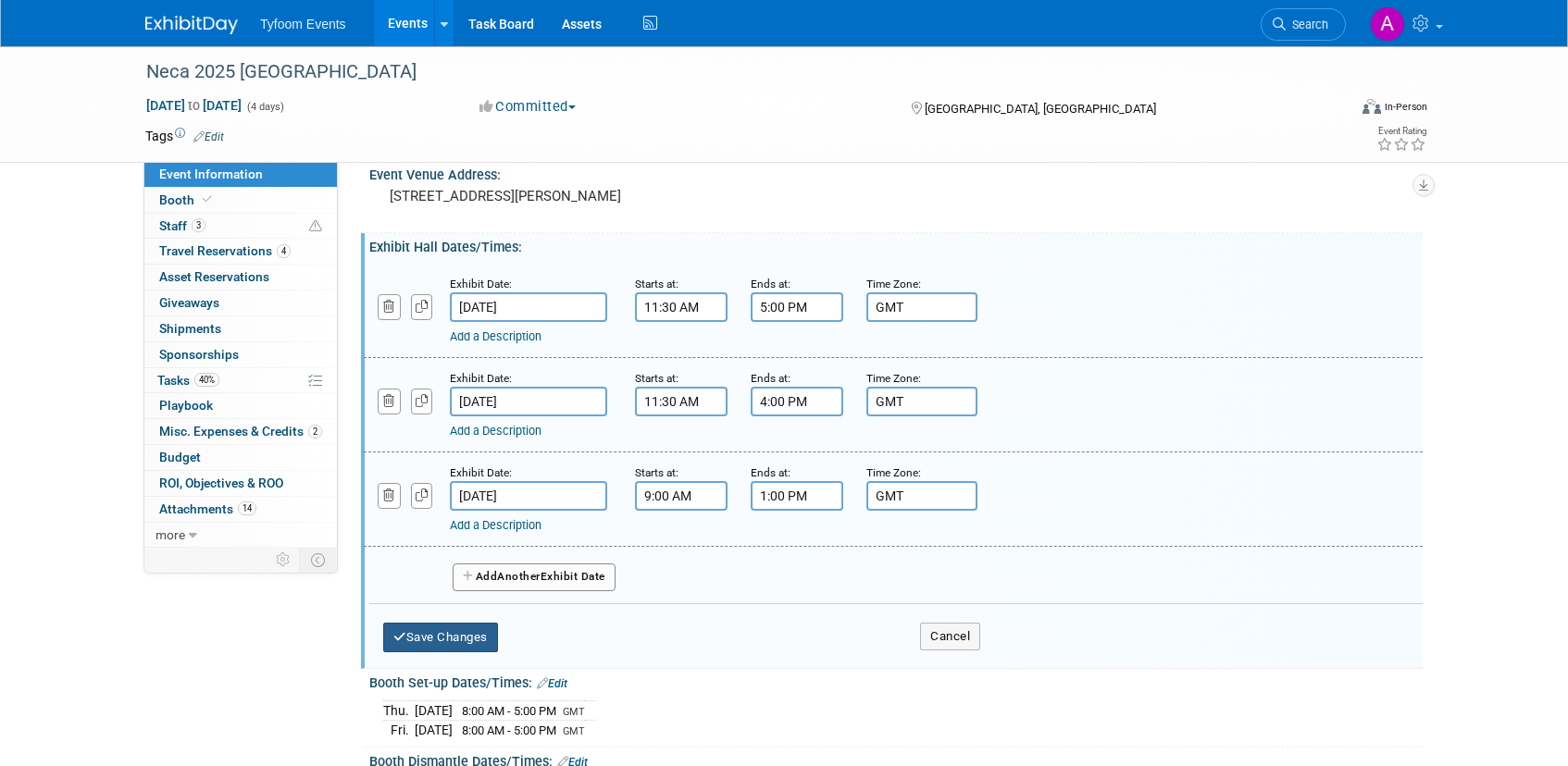
click at [415, 636] on button "Save Changes" at bounding box center [441, 637] width 114 height 30
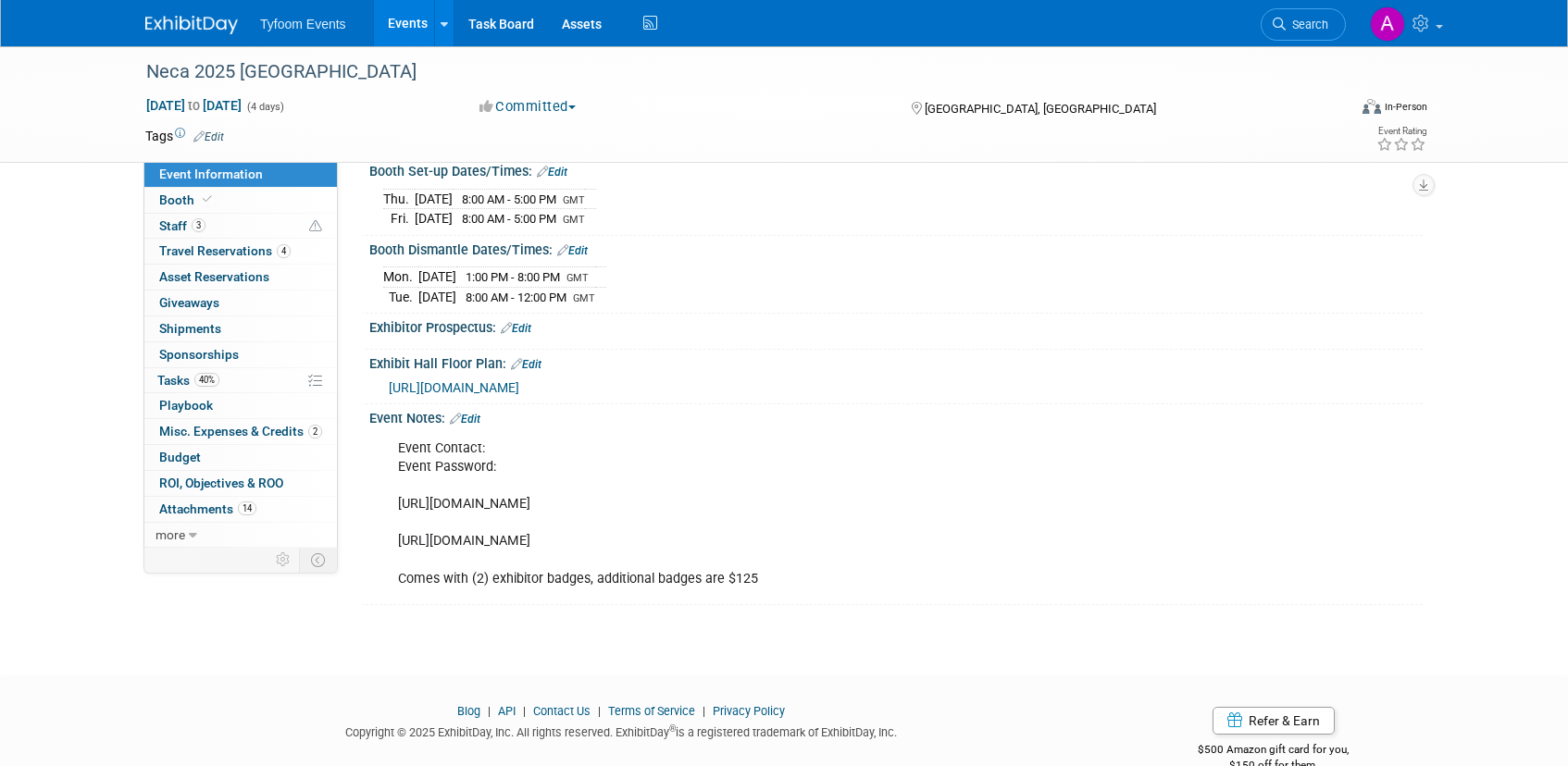
scroll to position [347, 0]
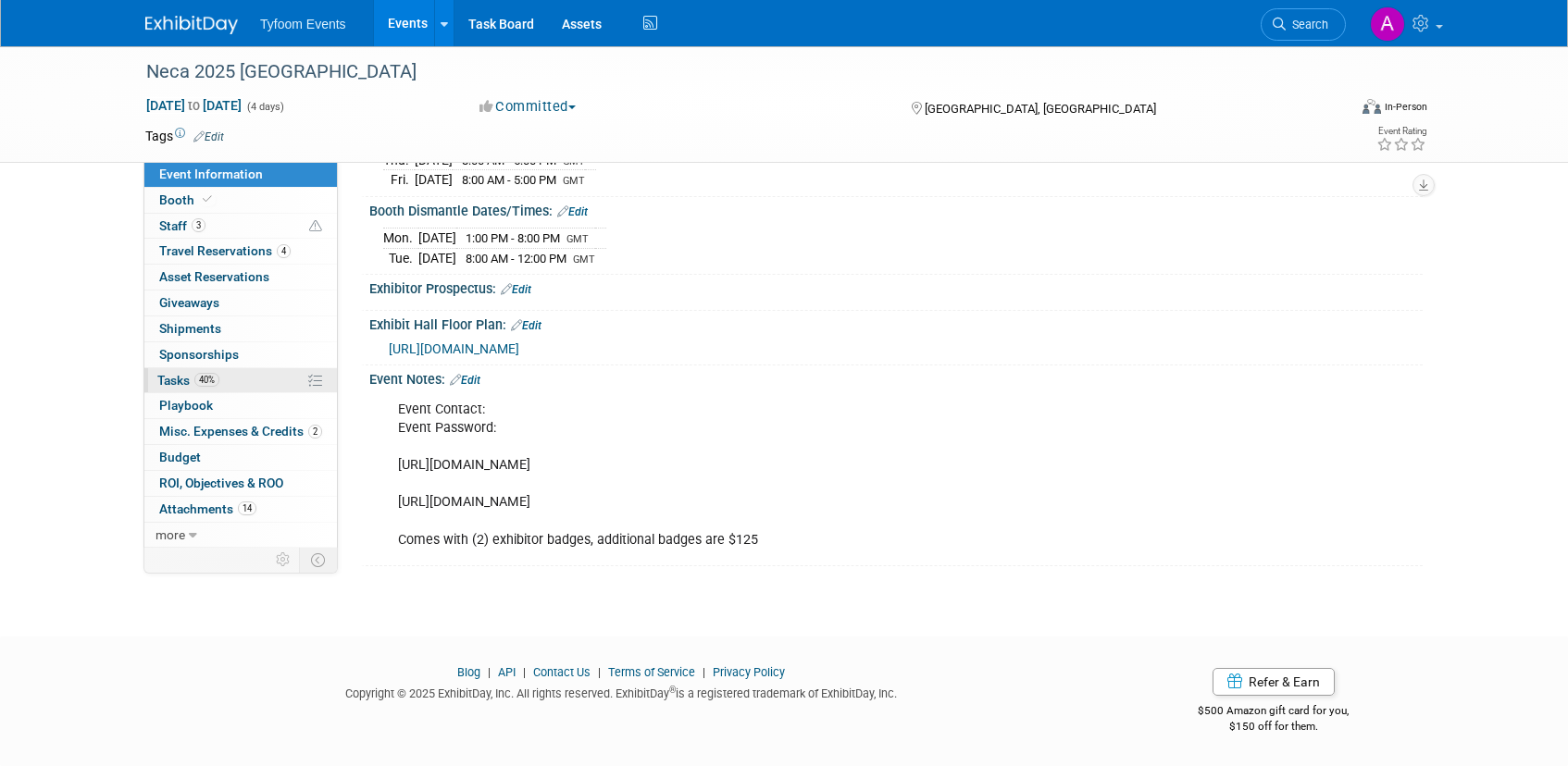
click at [173, 375] on span "Tasks 40%" at bounding box center [188, 380] width 62 height 15
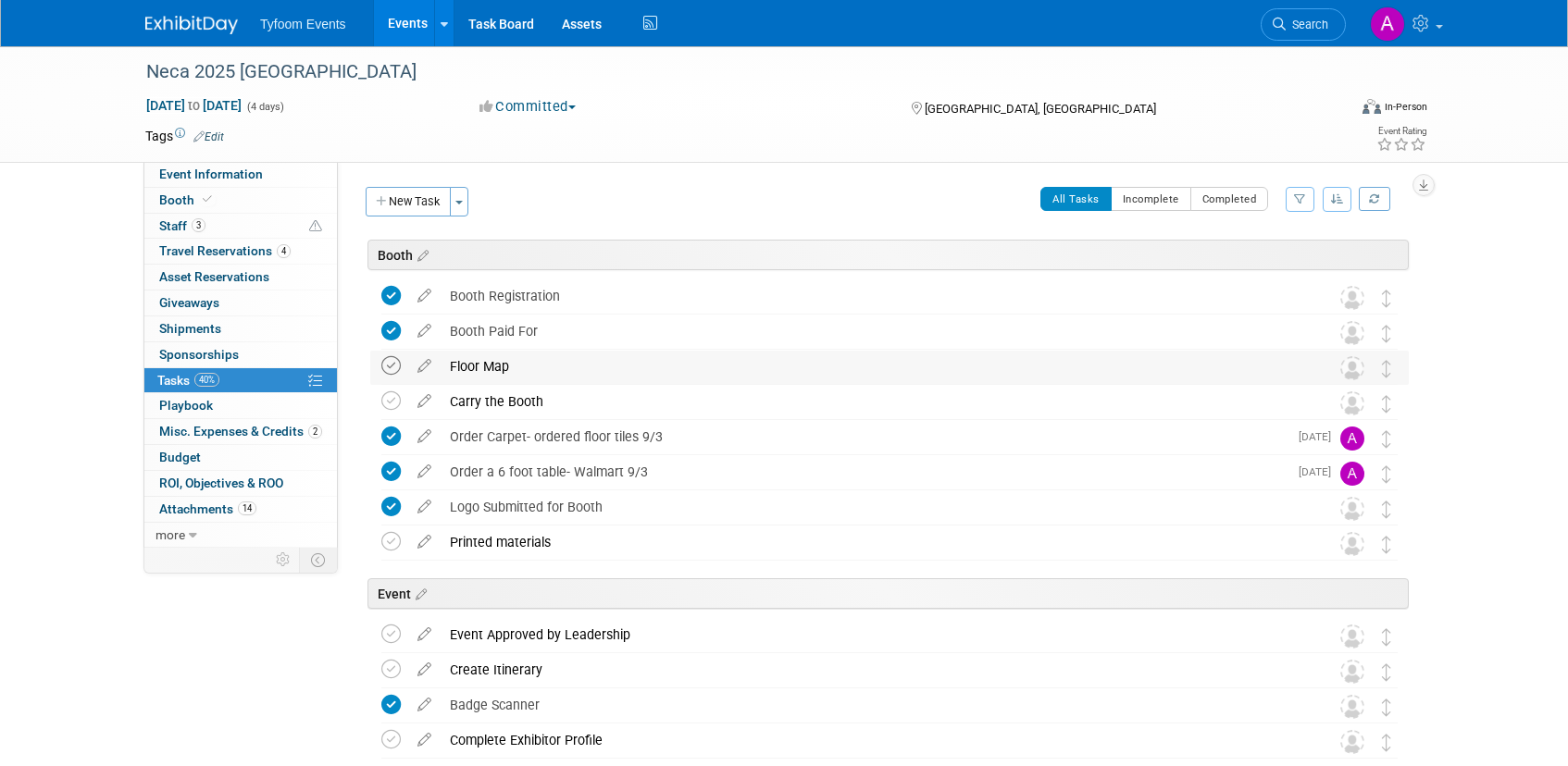
click at [387, 364] on icon at bounding box center [391, 366] width 19 height 19
drag, startPoint x: 386, startPoint y: 401, endPoint x: 419, endPoint y: 407, distance: 33.5
click at [387, 401] on icon at bounding box center [391, 401] width 19 height 19
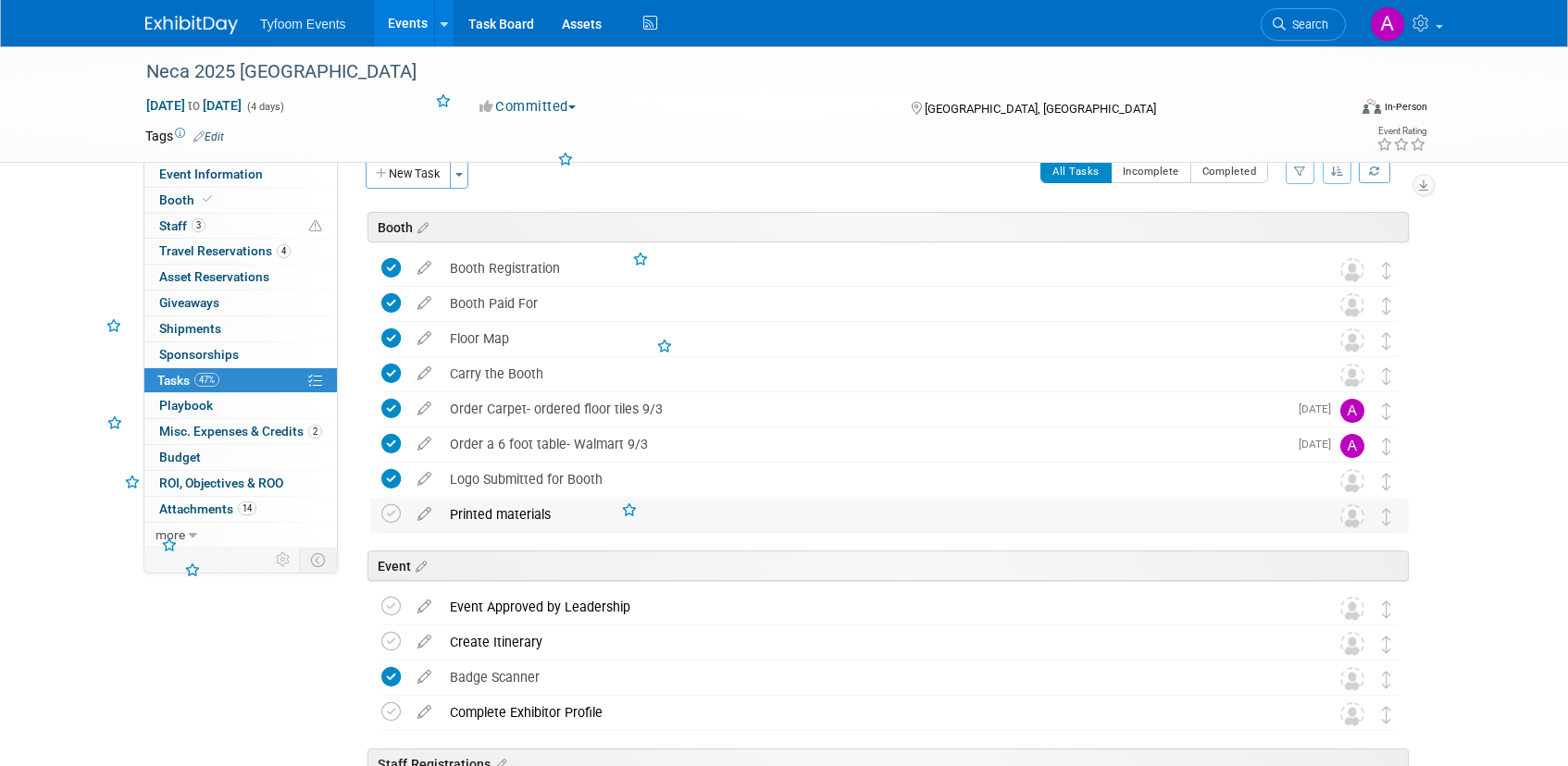
scroll to position [134, 0]
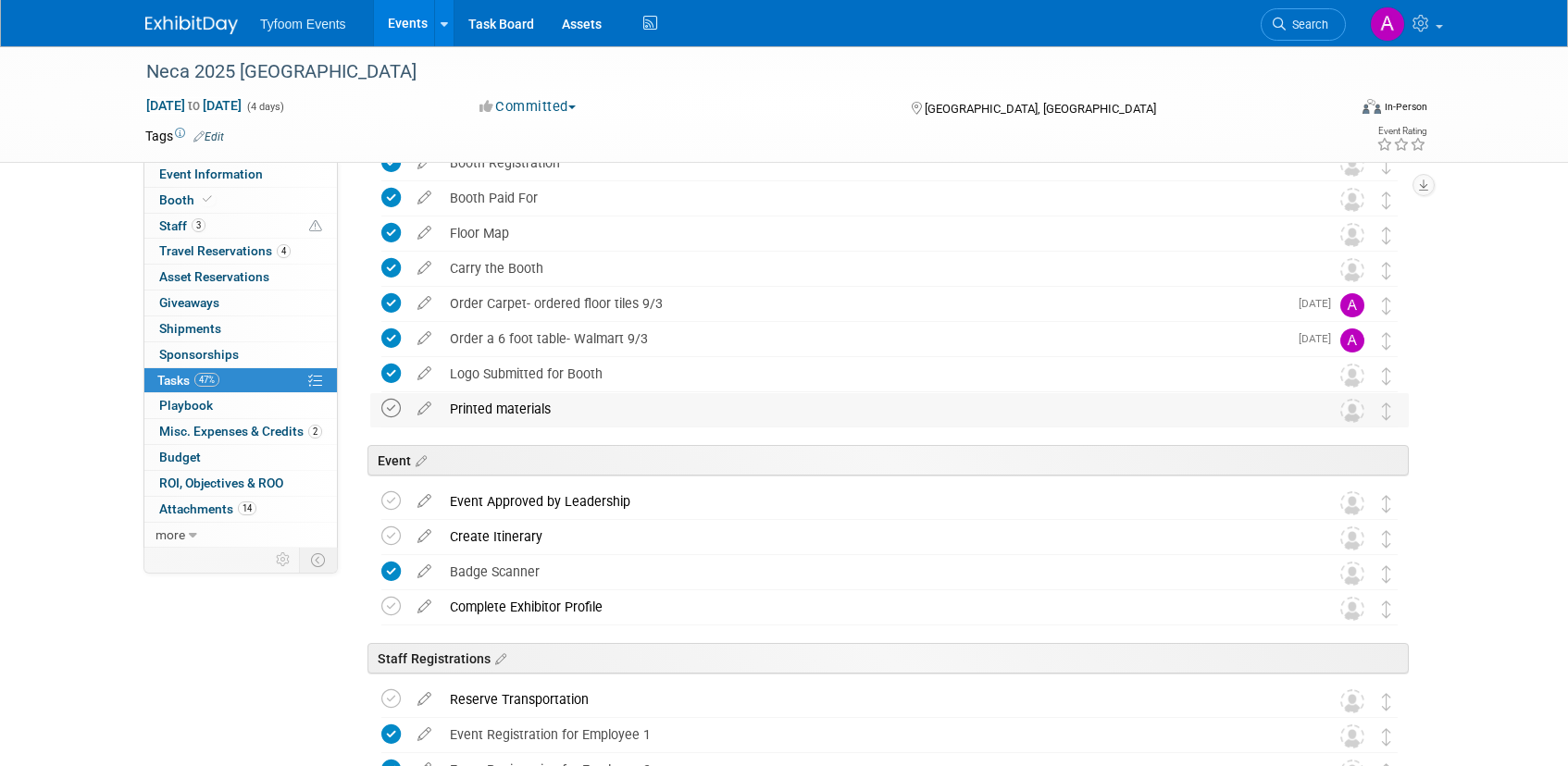
click at [388, 406] on icon at bounding box center [391, 409] width 19 height 19
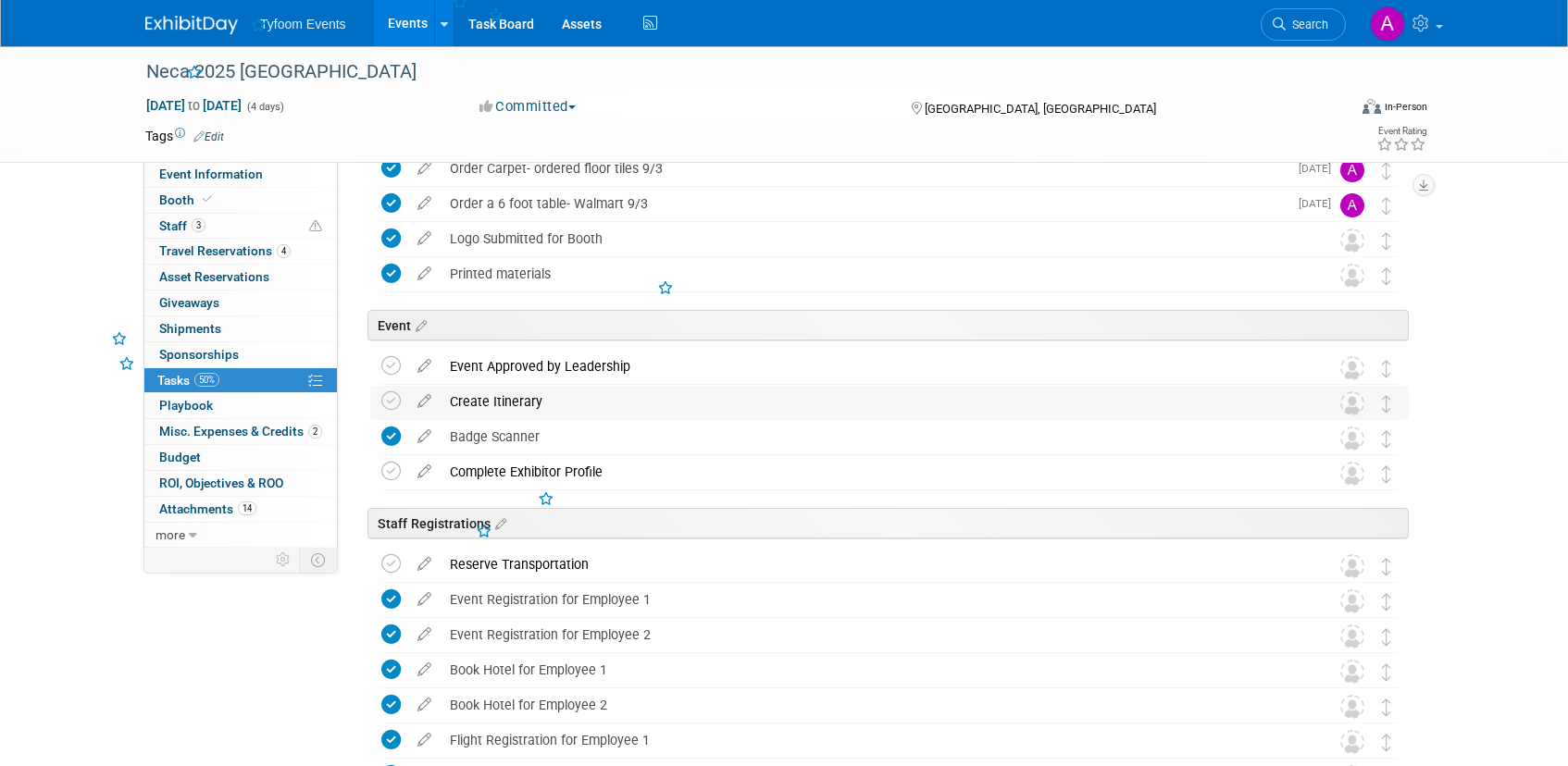
scroll to position [269, 0]
drag, startPoint x: 388, startPoint y: 359, endPoint x: 390, endPoint y: 380, distance: 21.1
click at [388, 360] on icon at bounding box center [391, 365] width 19 height 19
click at [389, 466] on icon at bounding box center [391, 471] width 19 height 19
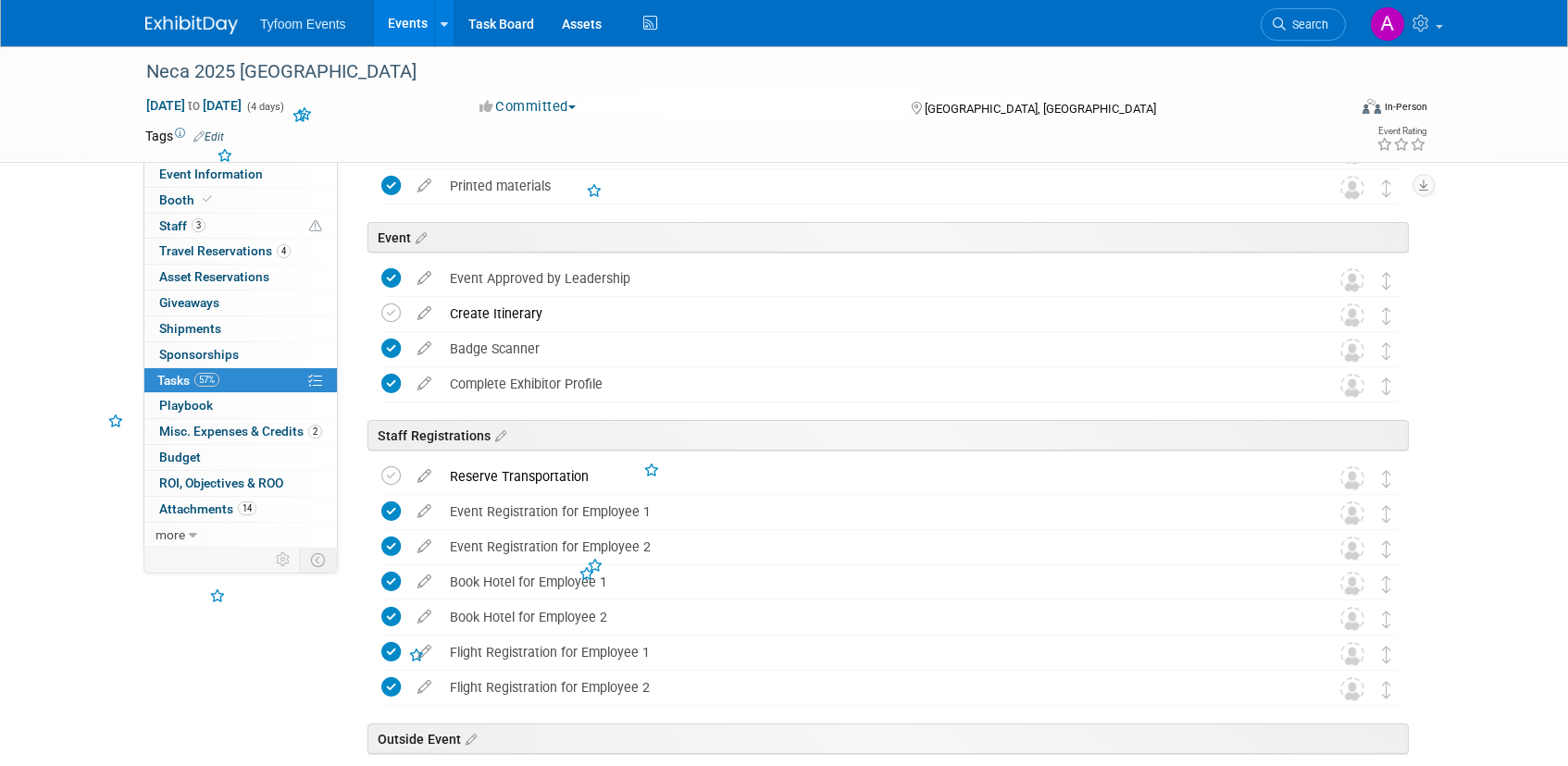
scroll to position [578, 0]
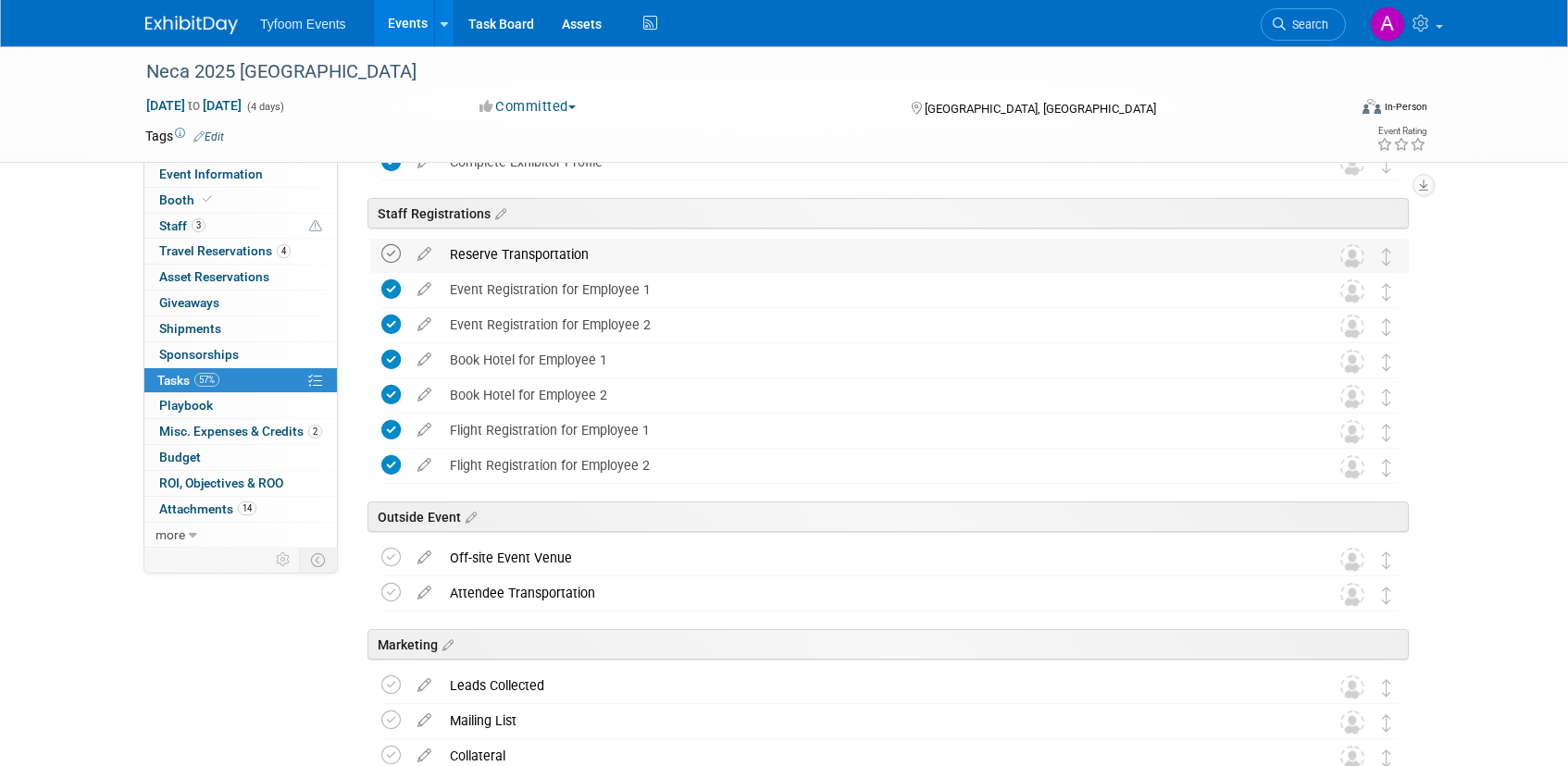
click at [386, 252] on icon at bounding box center [391, 254] width 19 height 19
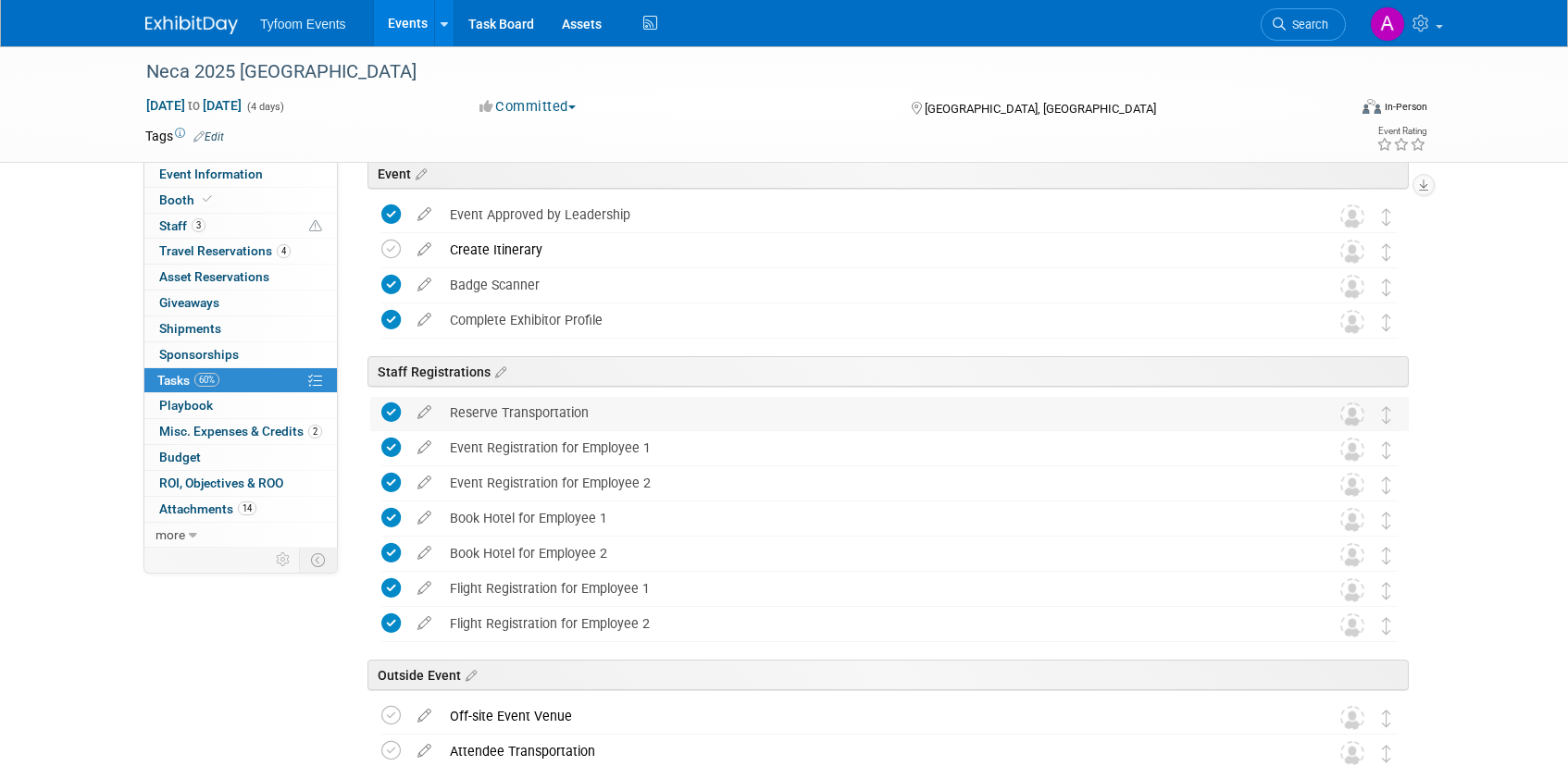
scroll to position [0, 0]
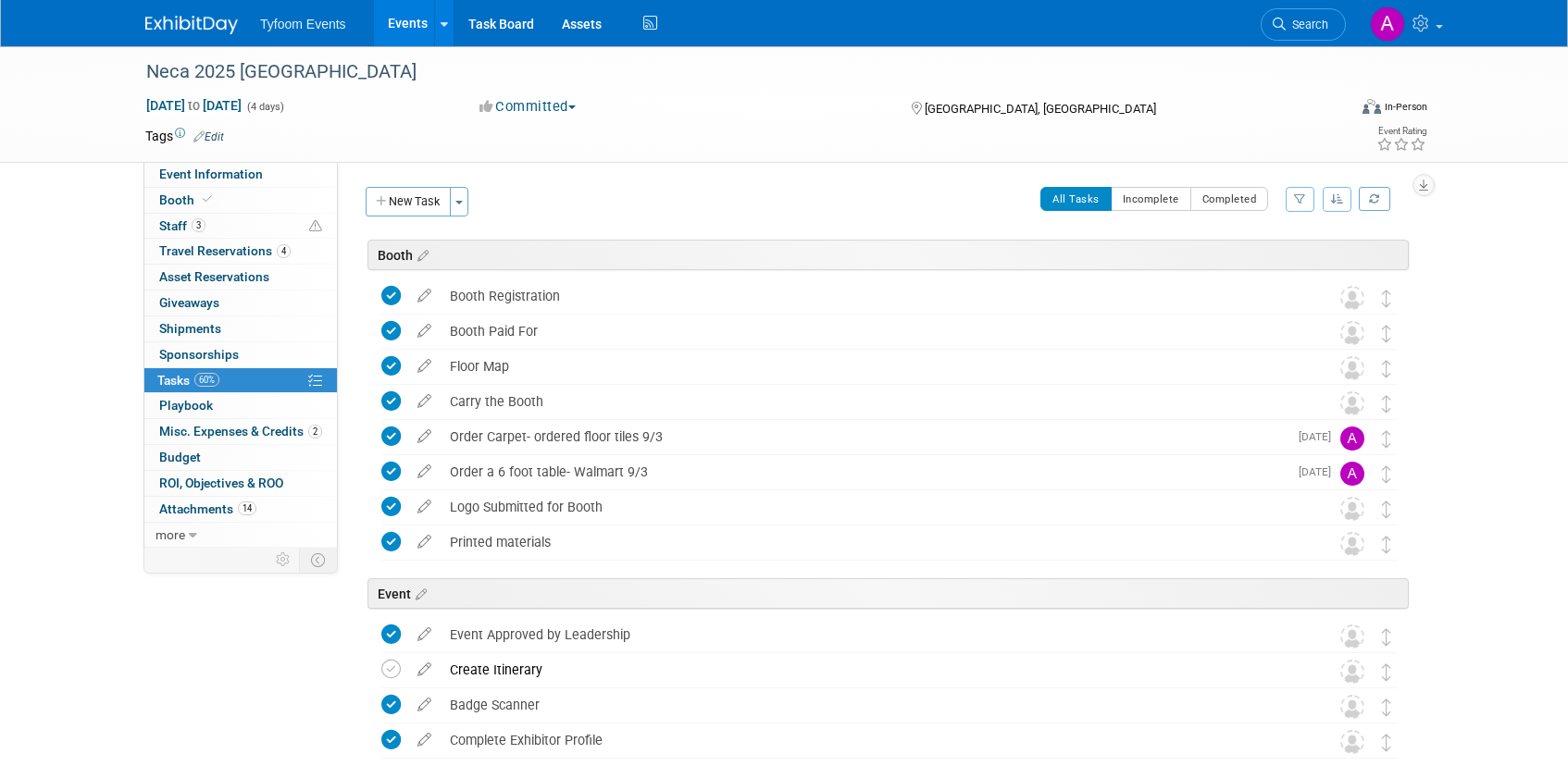
click at [407, 36] on link "Events" at bounding box center [408, 23] width 68 height 46
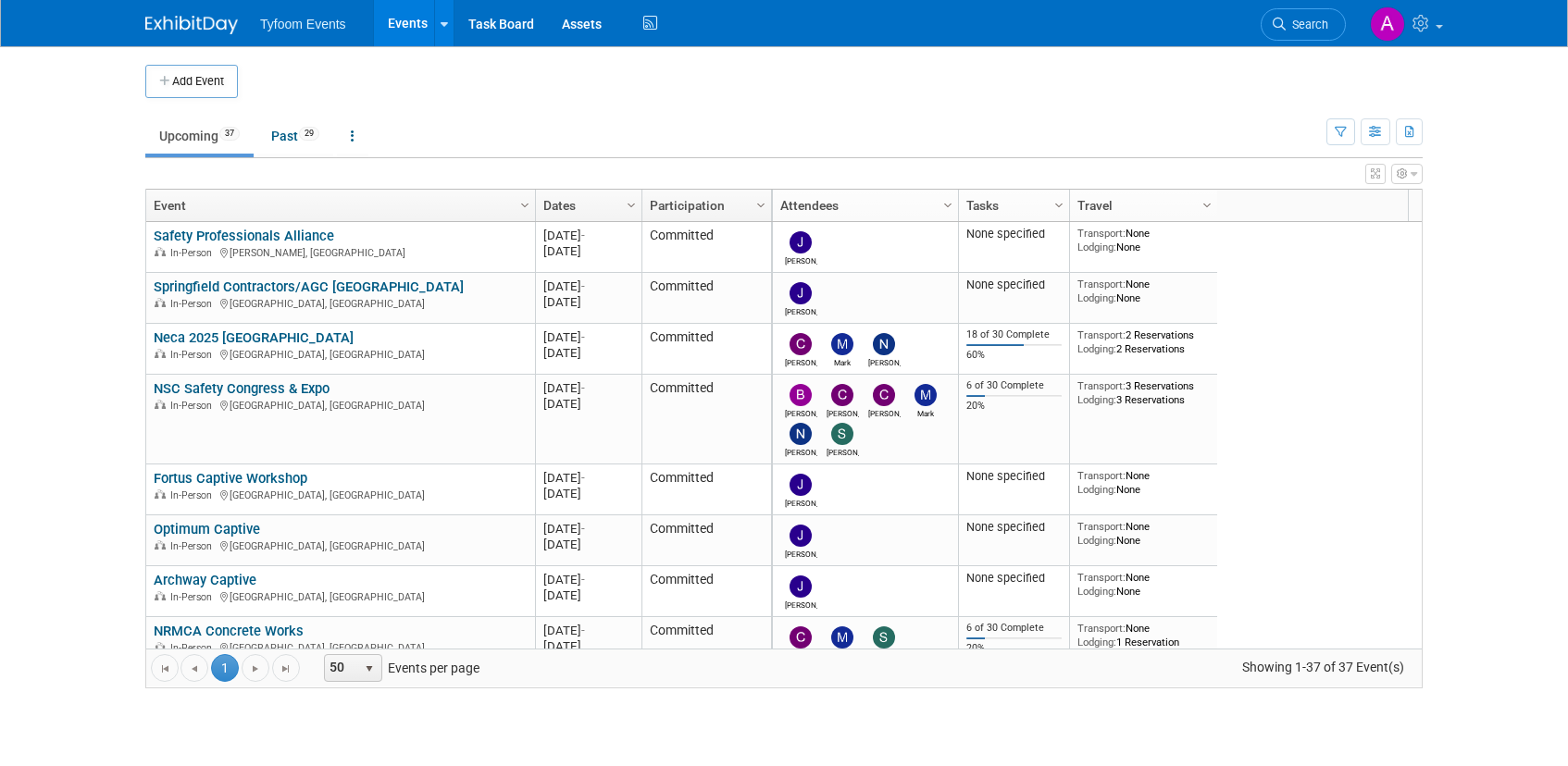
drag, startPoint x: 224, startPoint y: 340, endPoint x: 323, endPoint y: 356, distance: 100.3
click at [224, 341] on link "Neca 2025 [GEOGRAPHIC_DATA]" at bounding box center [254, 337] width 200 height 16
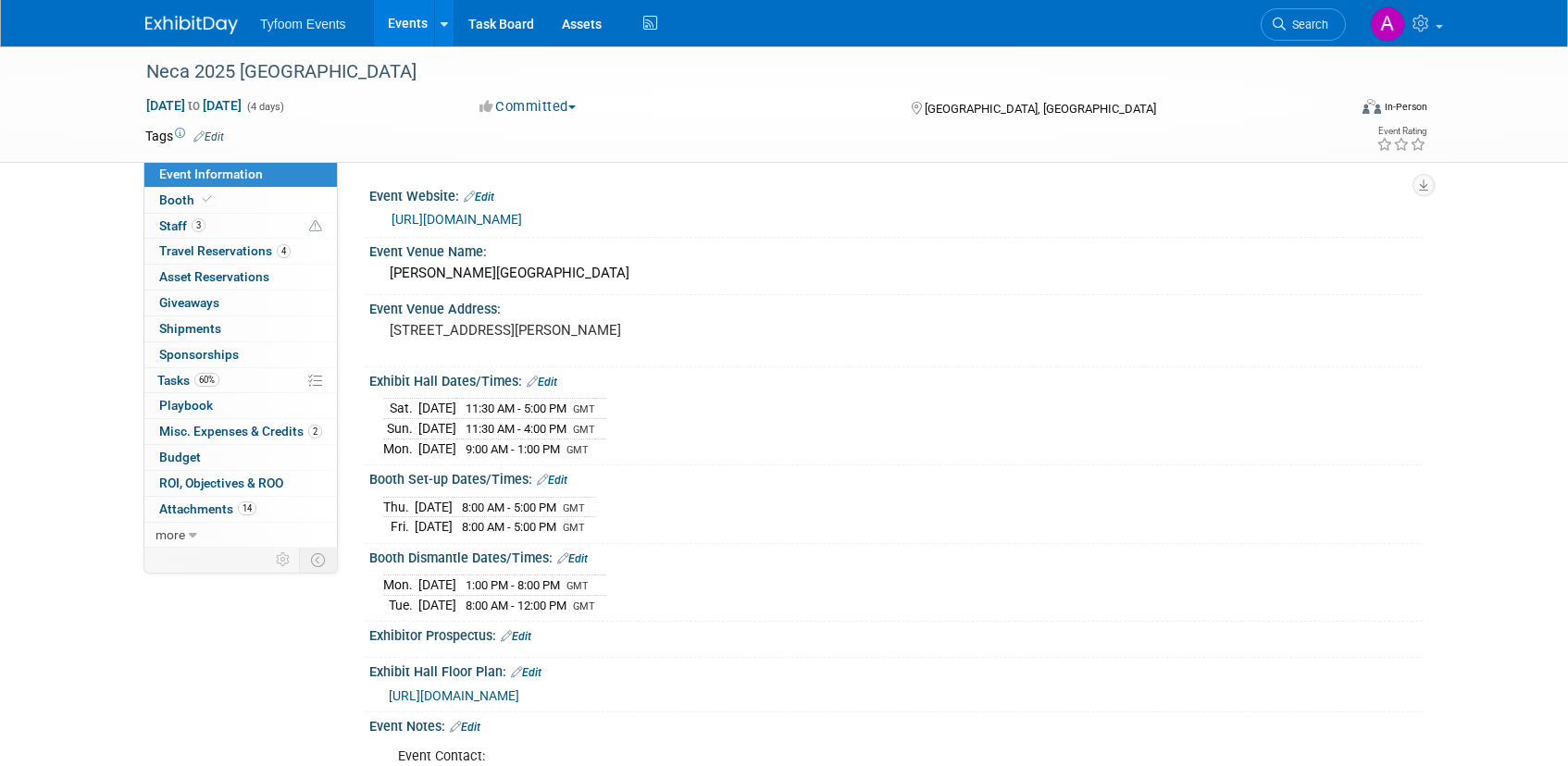
click at [515, 219] on link "[URL][DOMAIN_NAME]" at bounding box center [456, 219] width 131 height 15
